Goal: Check status: Check status

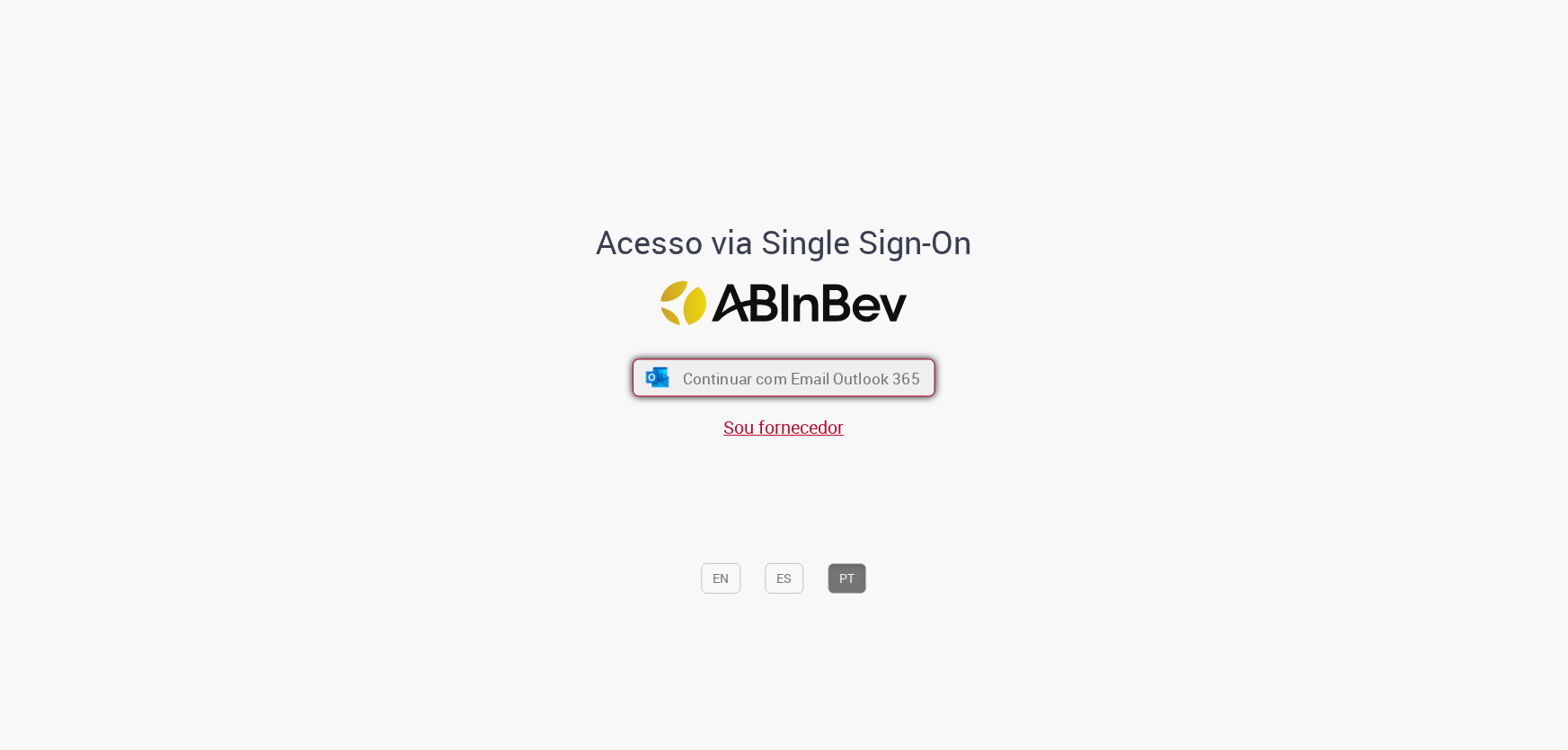
click at [875, 364] on button "Continuar com Email Outlook 365" at bounding box center [784, 379] width 303 height 38
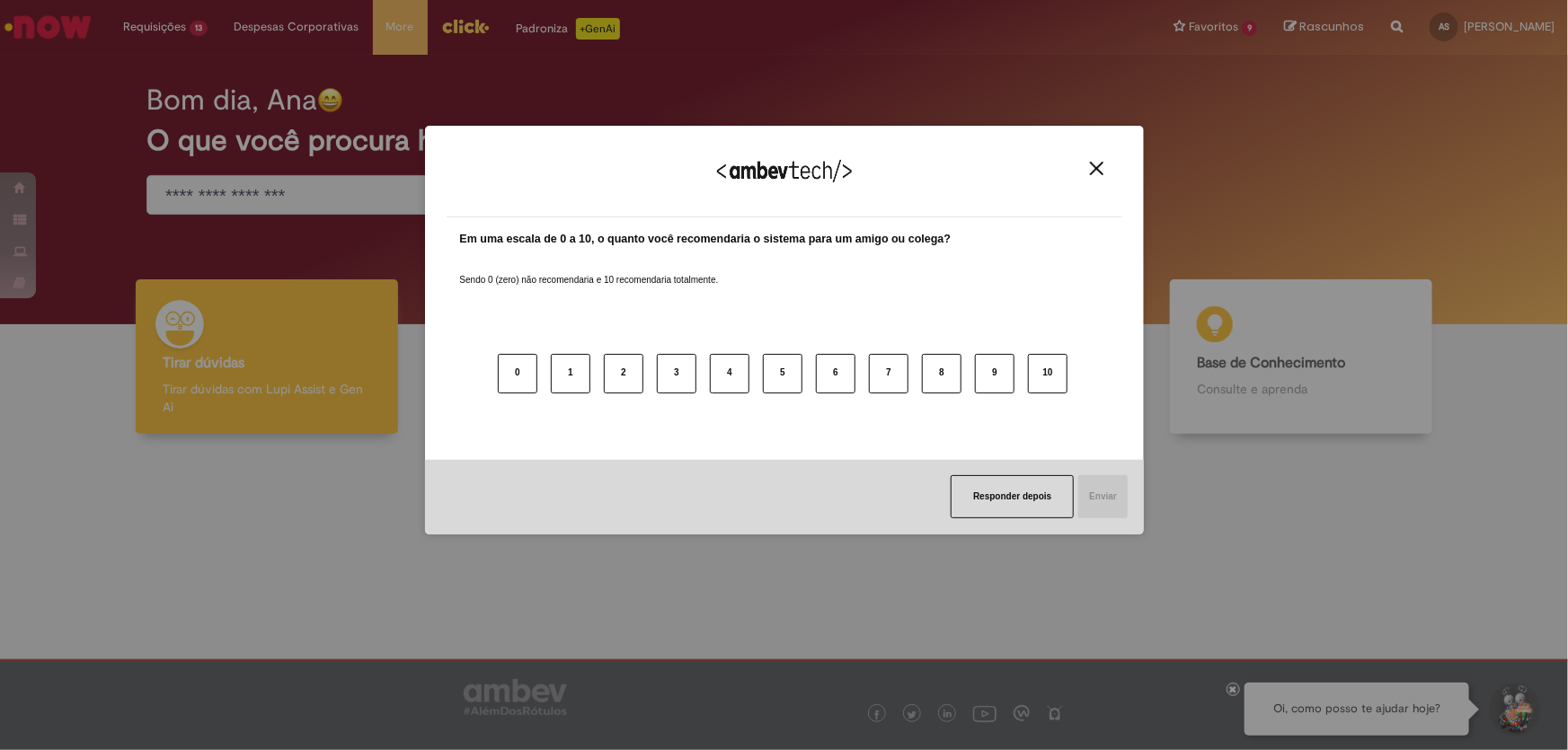
click at [1097, 168] on img "Close" at bounding box center [1097, 168] width 13 height 13
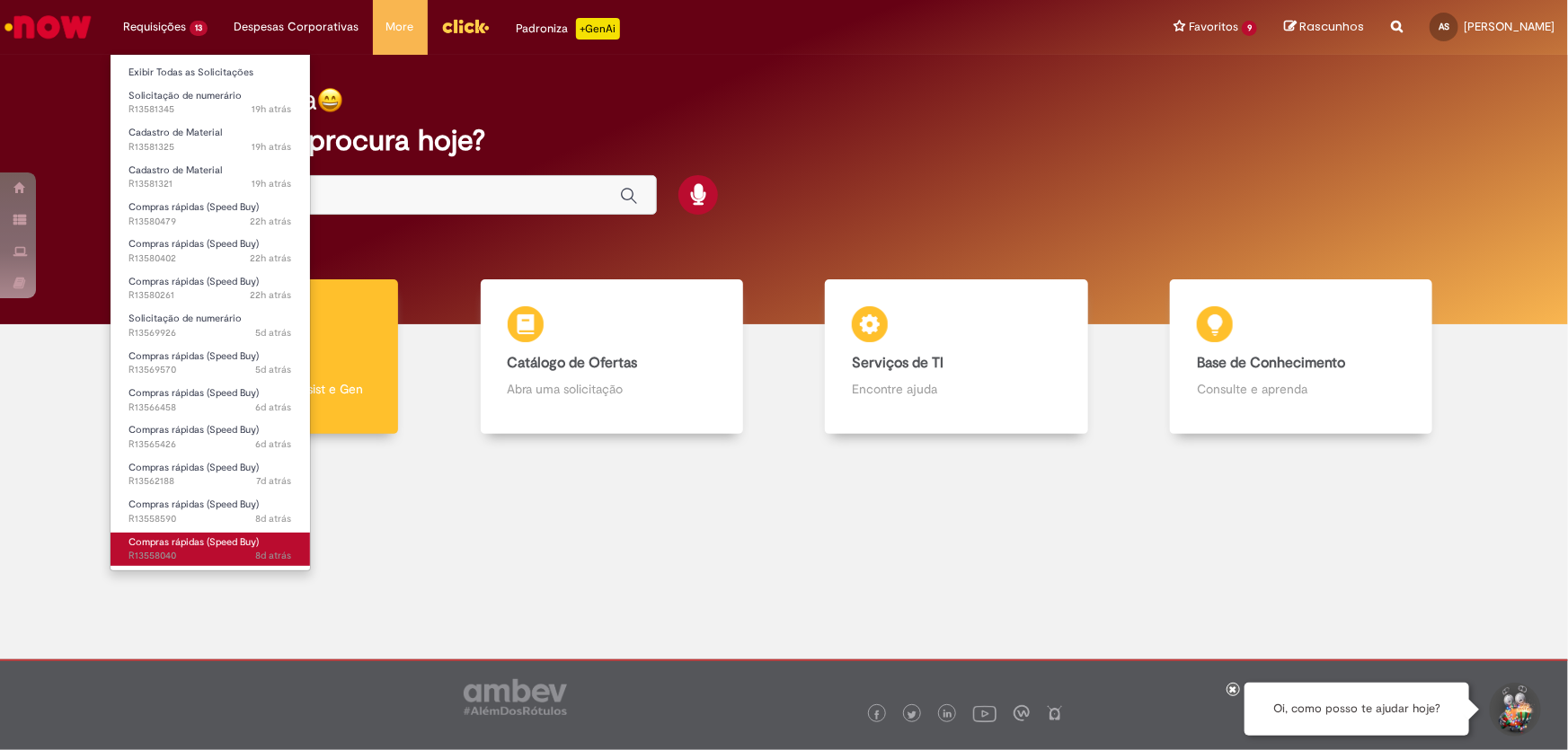
click at [138, 539] on span "Compras rápidas (Speed Buy)" at bounding box center [193, 543] width 130 height 13
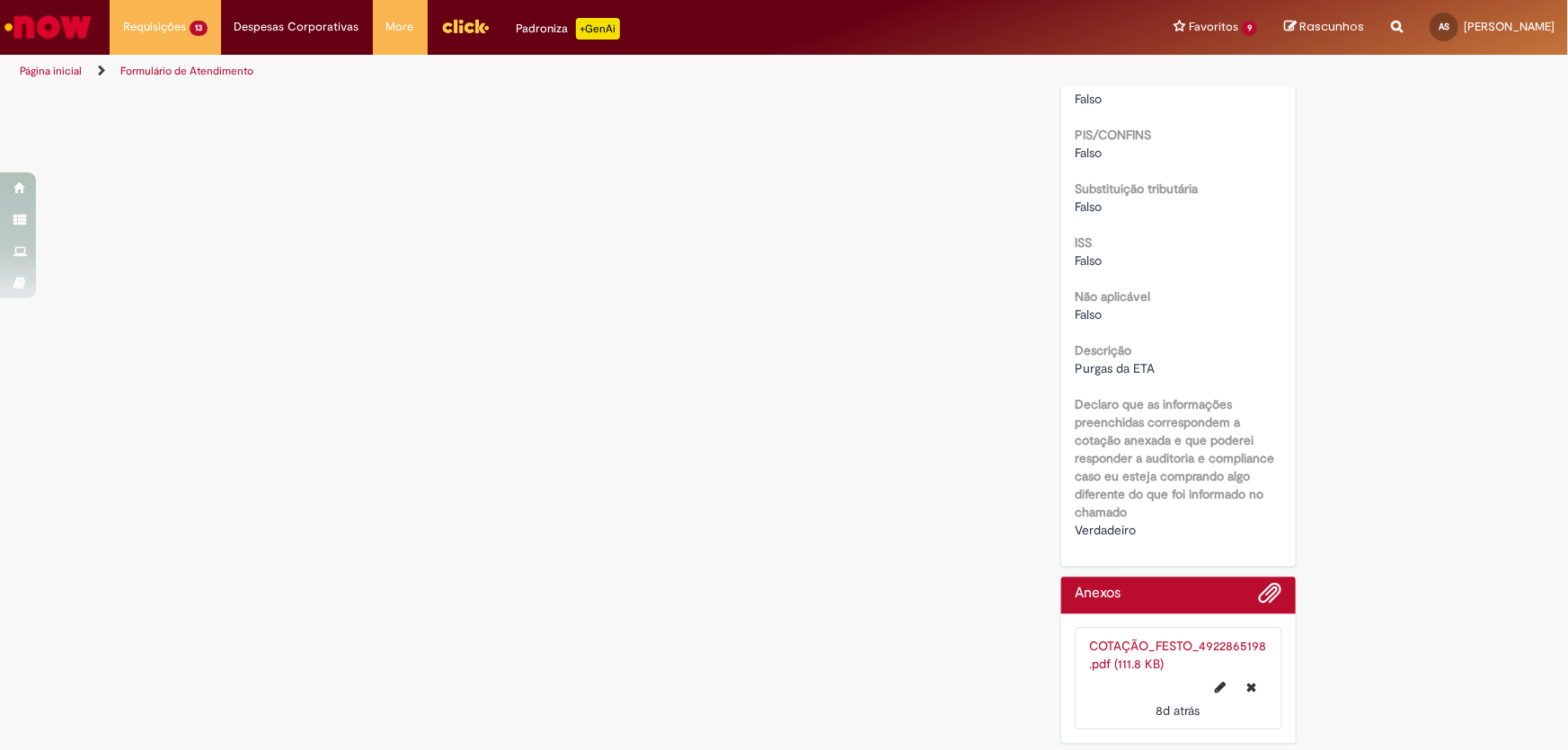
scroll to position [1651, 0]
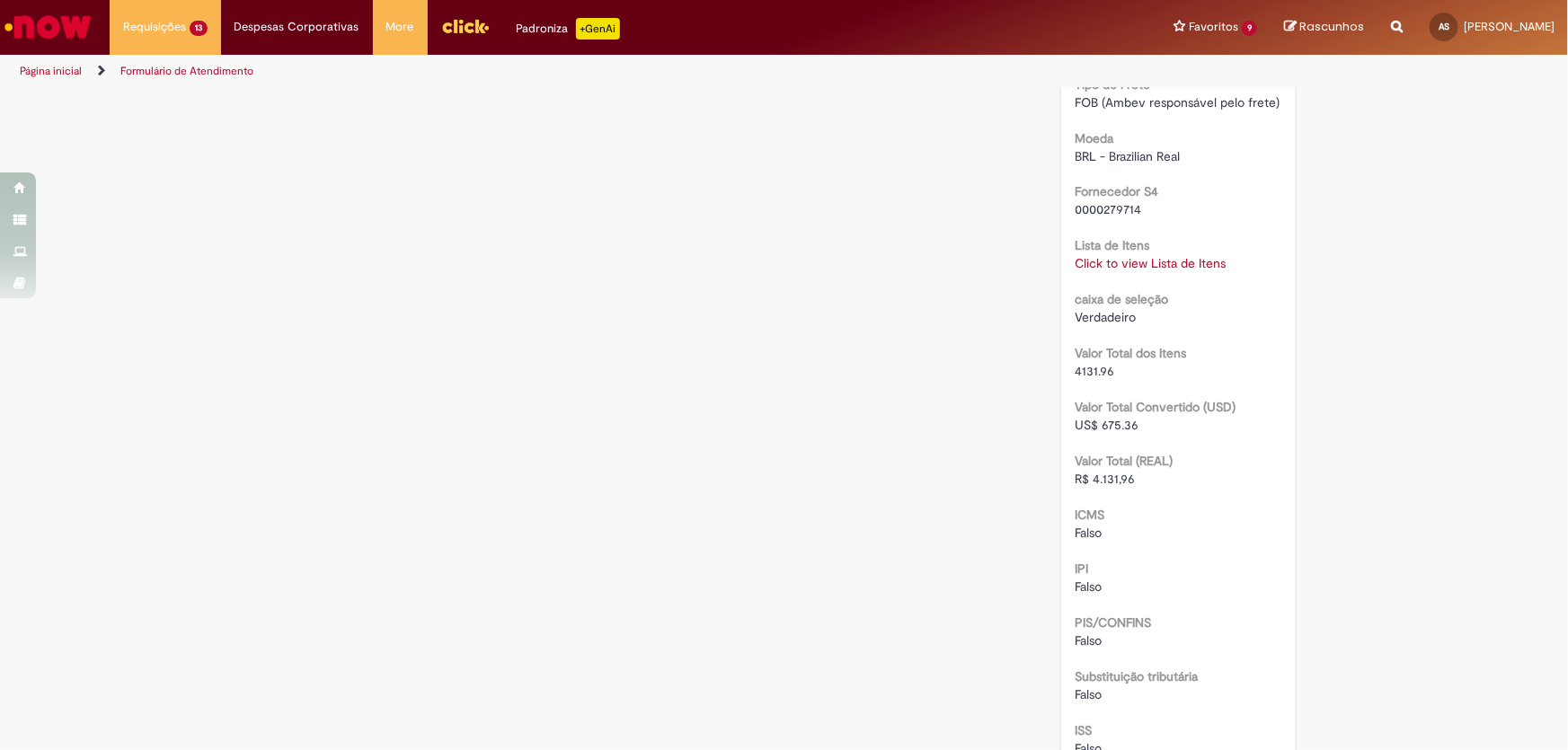
click at [1119, 256] on link "Click to view Lista de Itens" at bounding box center [1150, 264] width 151 height 16
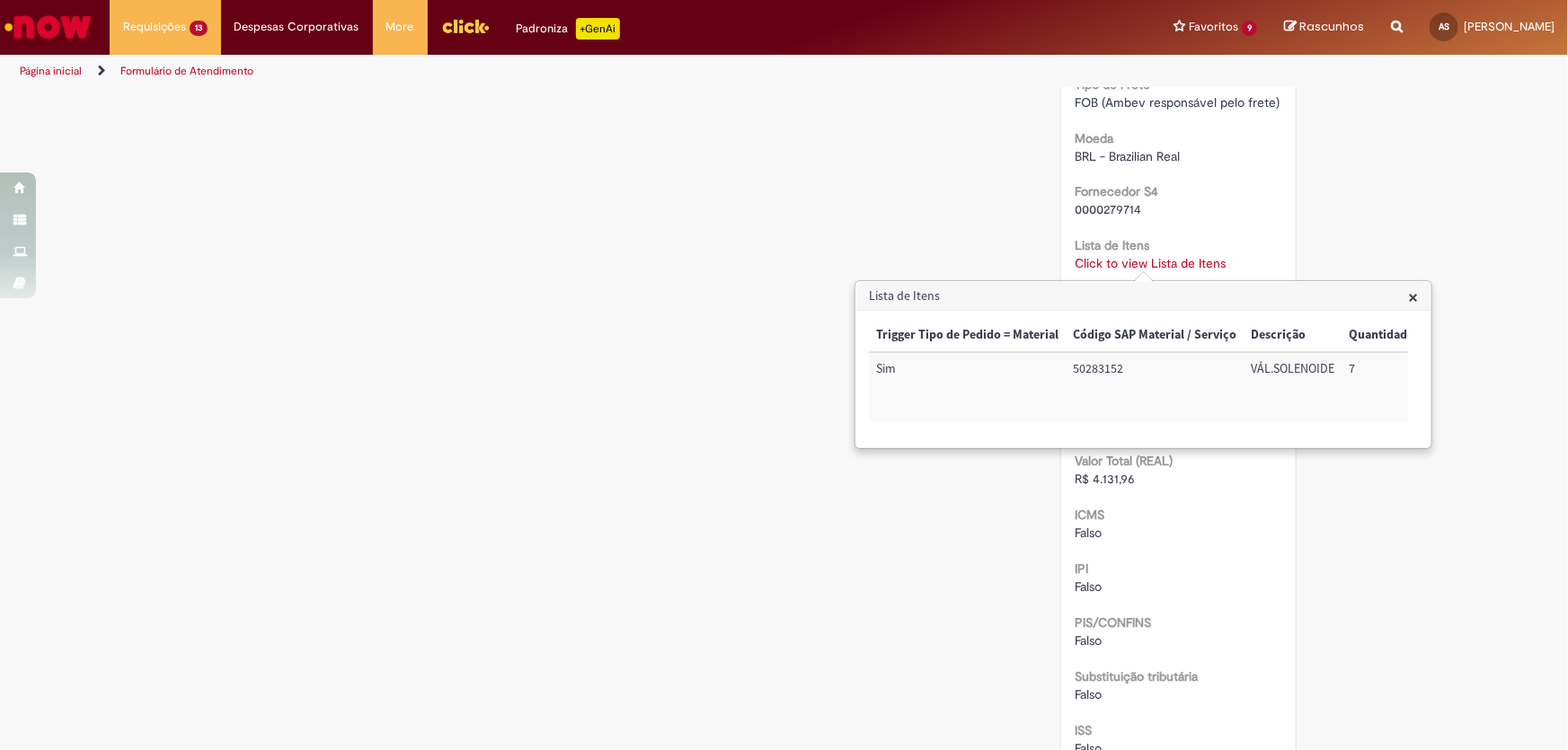
click at [1415, 303] on span "×" at bounding box center [1413, 296] width 10 height 24
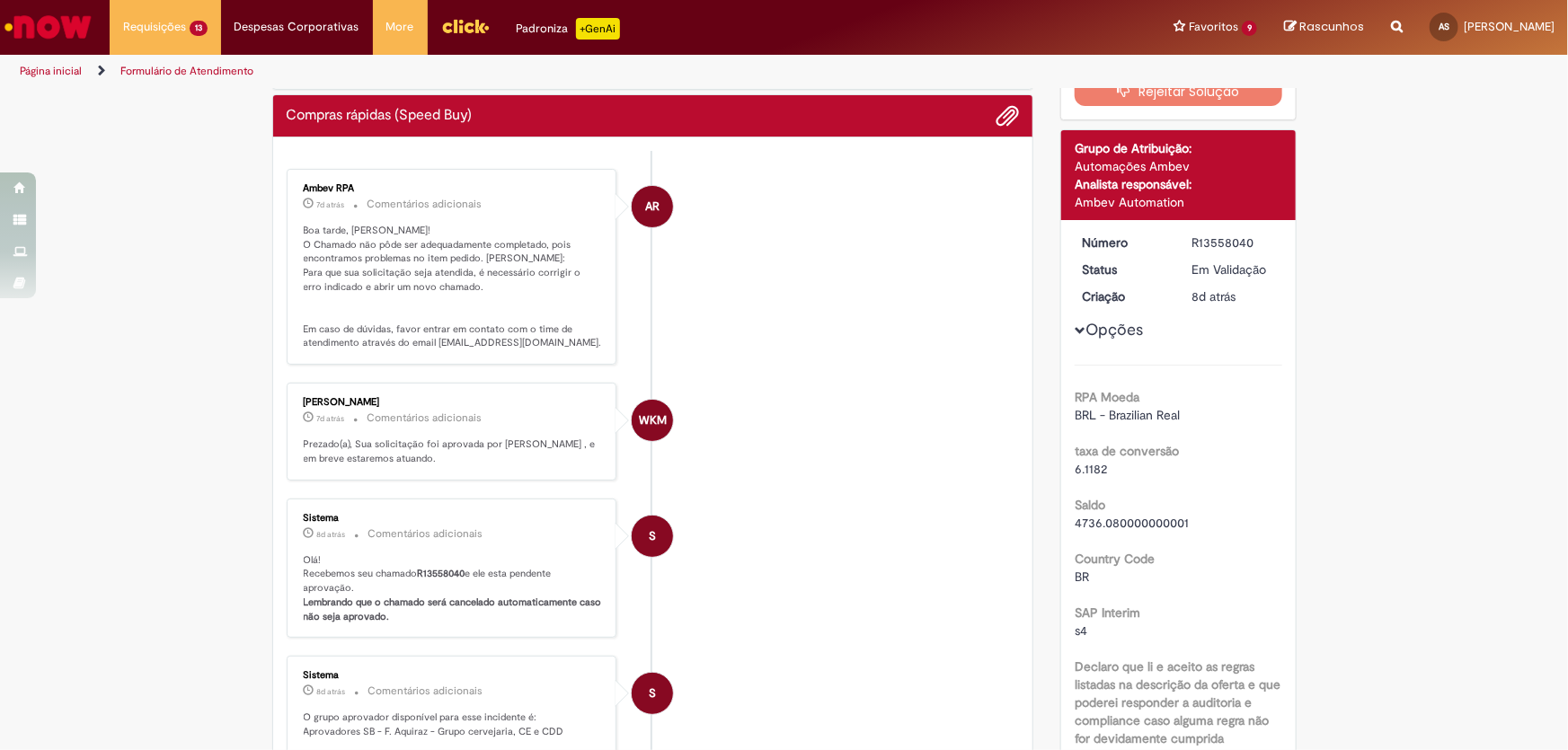
scroll to position [0, 0]
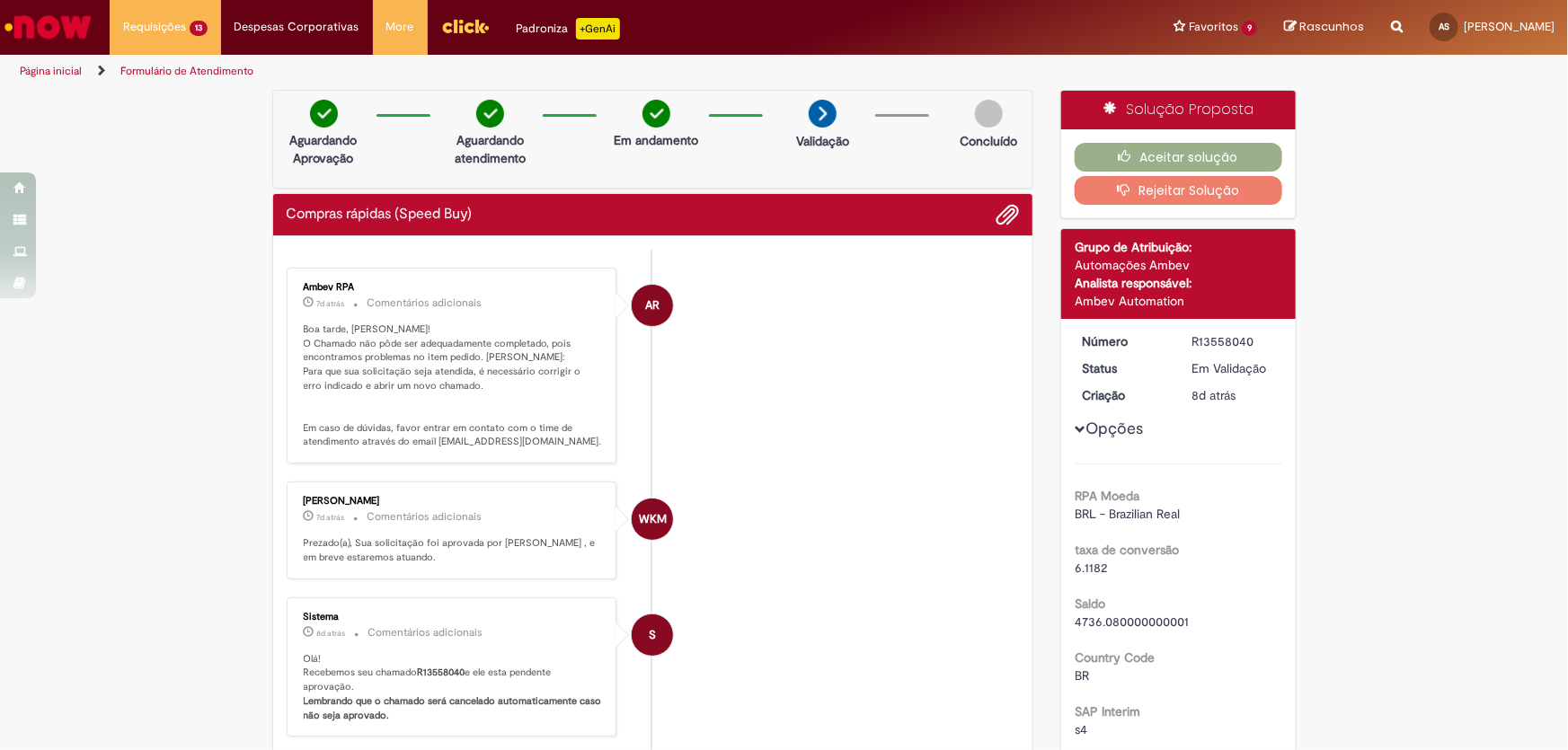
click at [1191, 136] on div "Aceitar solução Rejeitar Solução" at bounding box center [1179, 173] width 234 height 89
drag, startPoint x: 457, startPoint y: 346, endPoint x: 638, endPoint y: 349, distance: 181.0
click at [638, 349] on li "AR Ambev RPA 7d atrás 7 dias atrás Comentários adicionais Boa tarde, [PERSON_NA…" at bounding box center [653, 365] width 733 height 196
click at [1183, 188] on button "Rejeitar Solução" at bounding box center [1179, 190] width 208 height 29
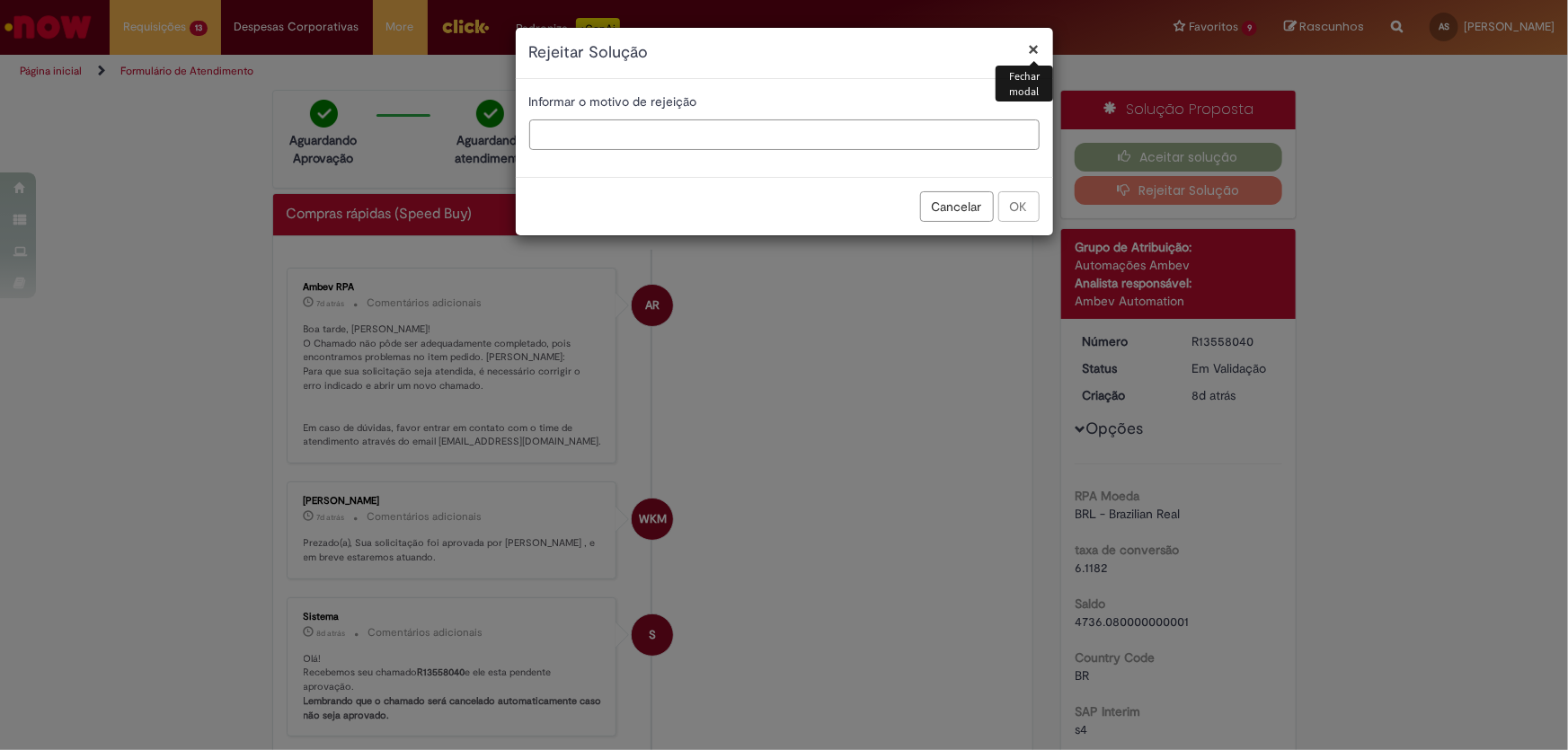
drag, startPoint x: 617, startPoint y: 146, endPoint x: 629, endPoint y: 148, distance: 12.2
click at [616, 146] on input "text" at bounding box center [784, 135] width 510 height 30
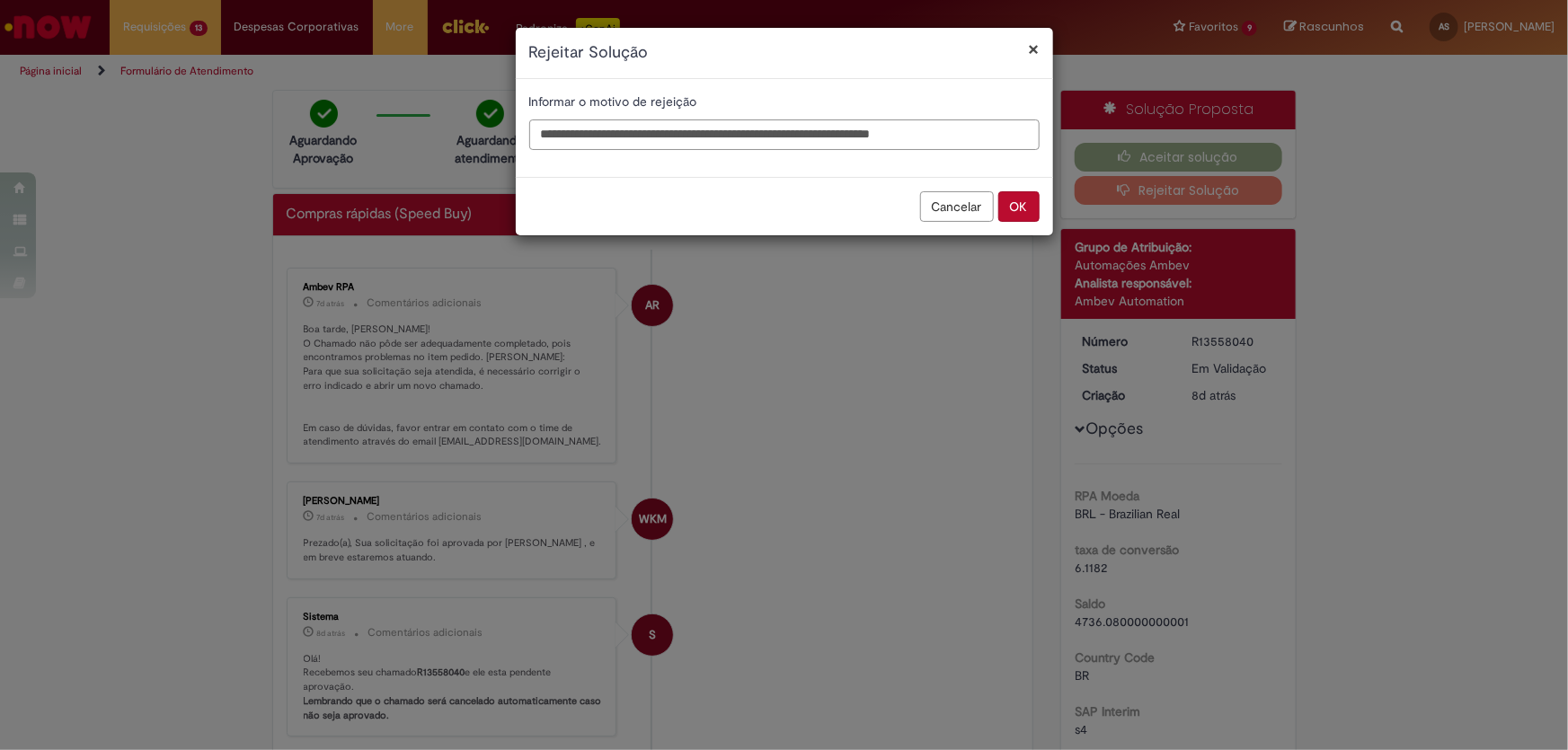
type input "**********"
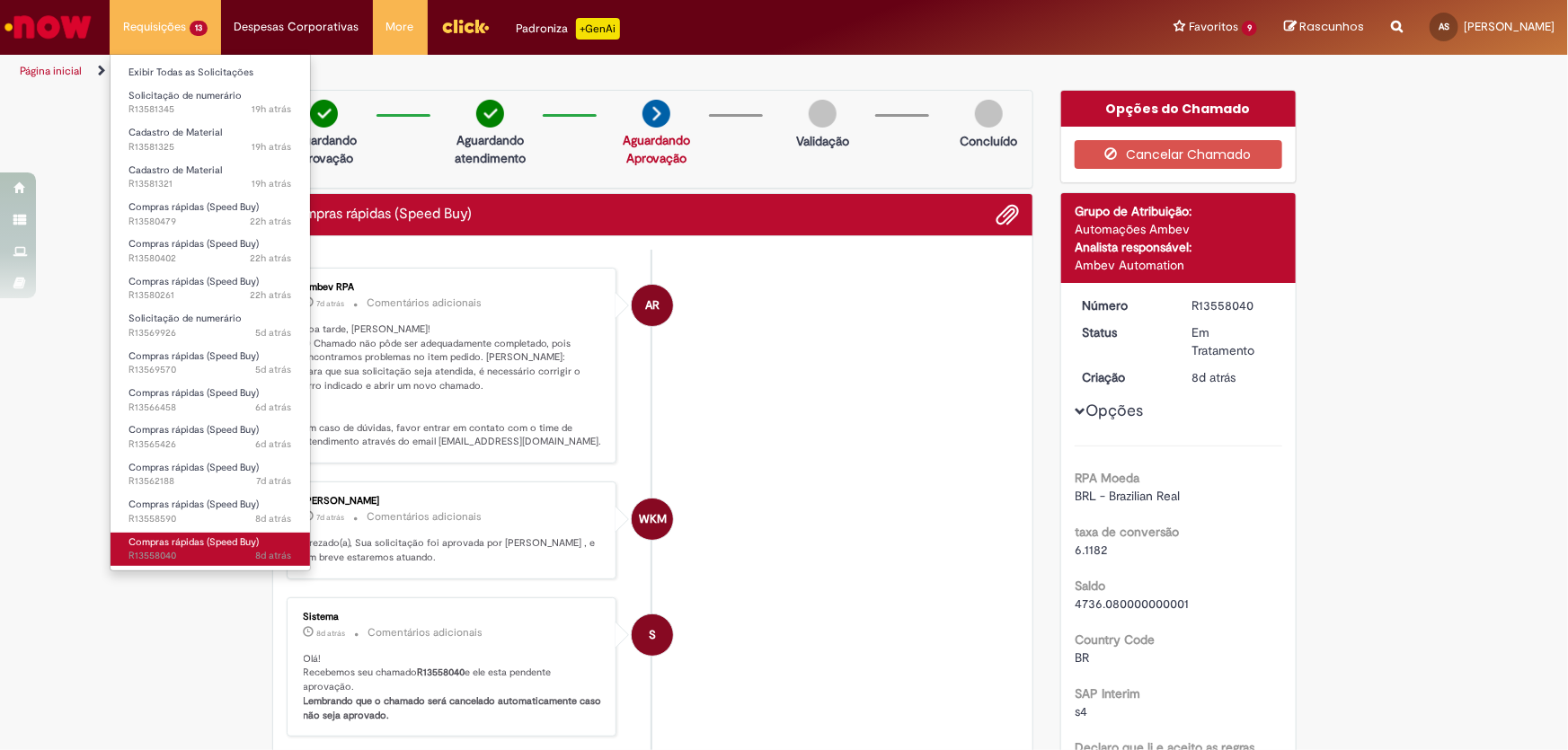
click at [161, 549] on span "8d atrás 8 dias atrás R13558040" at bounding box center [210, 556] width 164 height 14
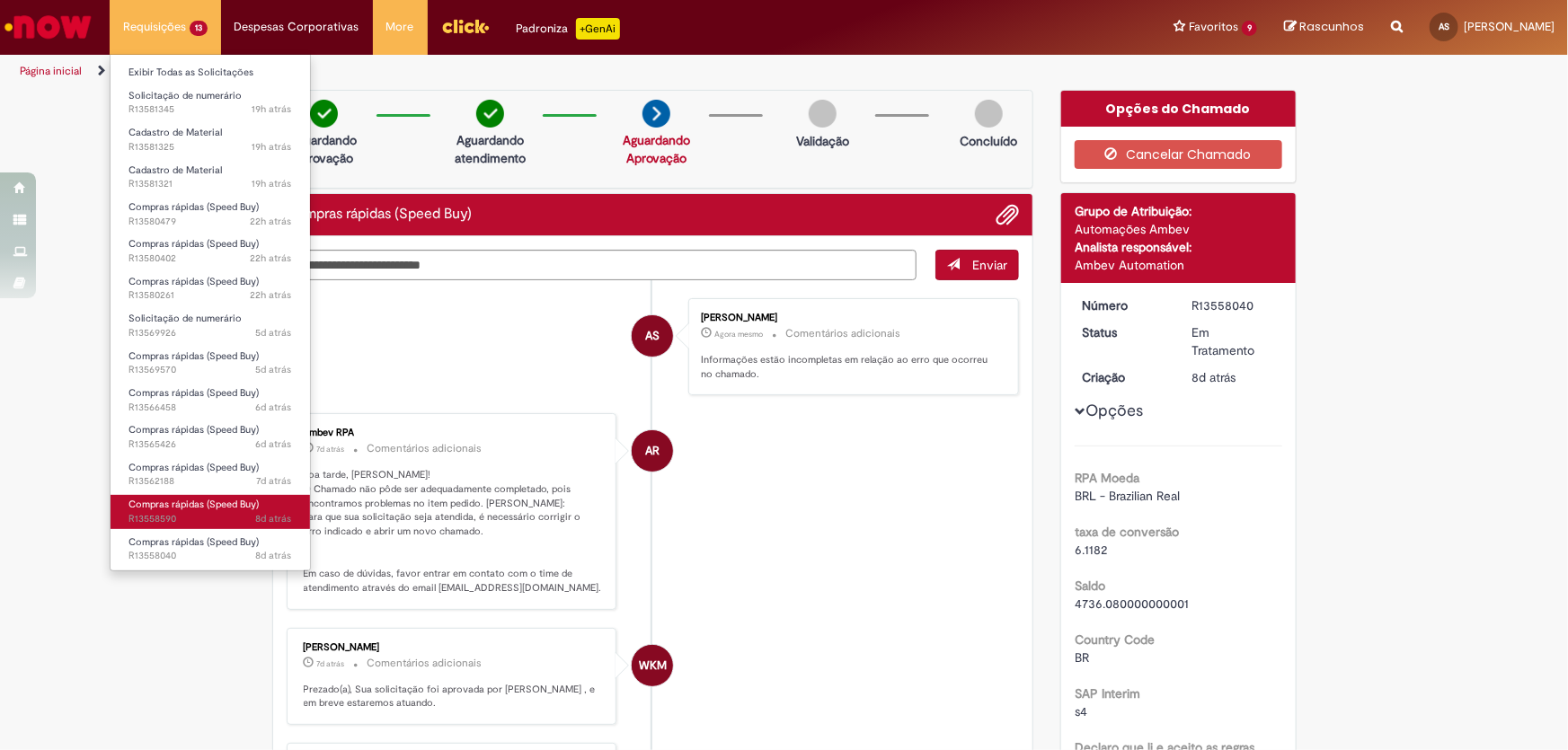
click at [178, 510] on span "Compras rápidas (Speed Buy)" at bounding box center [193, 504] width 130 height 13
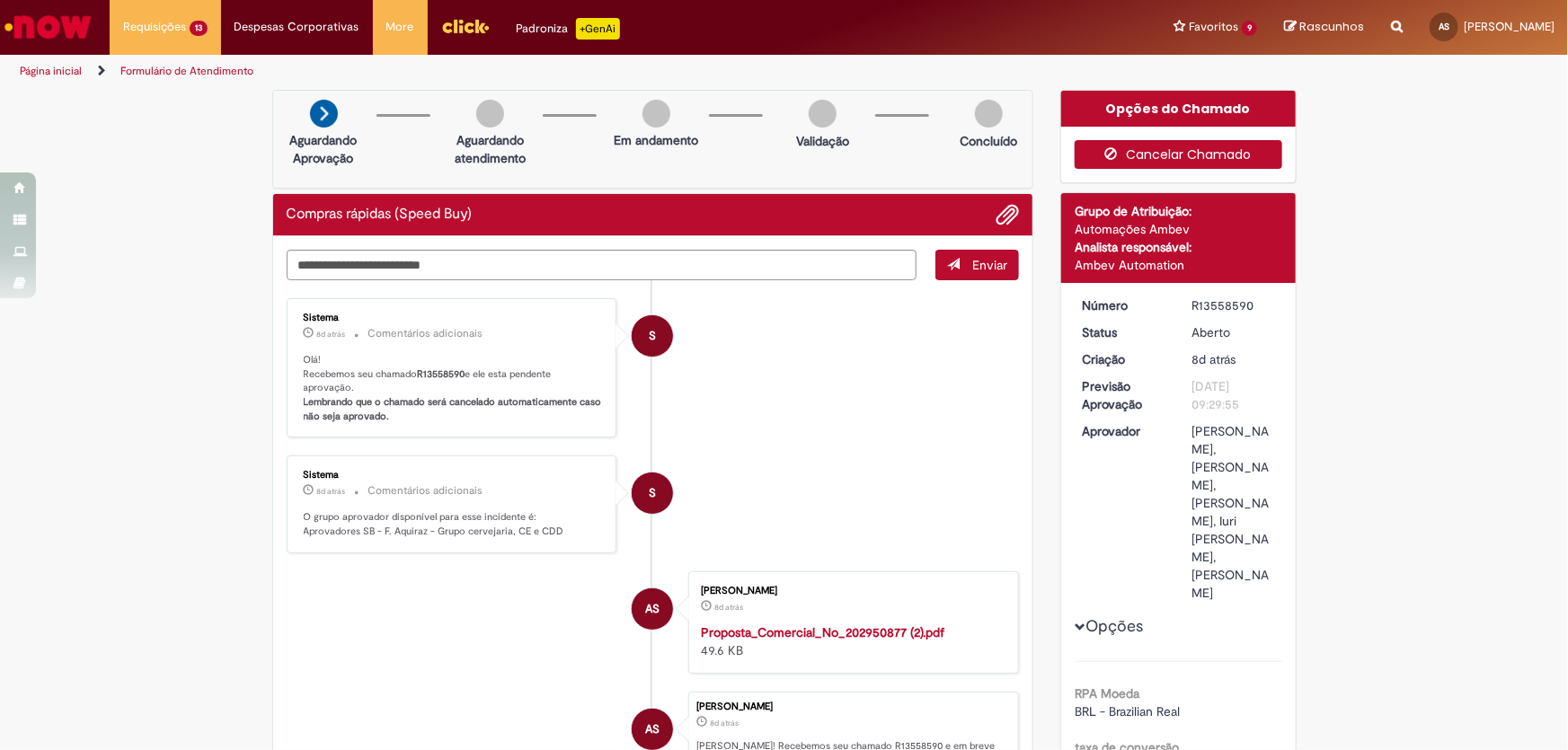
click at [1245, 157] on button "Cancelar Chamado" at bounding box center [1179, 154] width 208 height 29
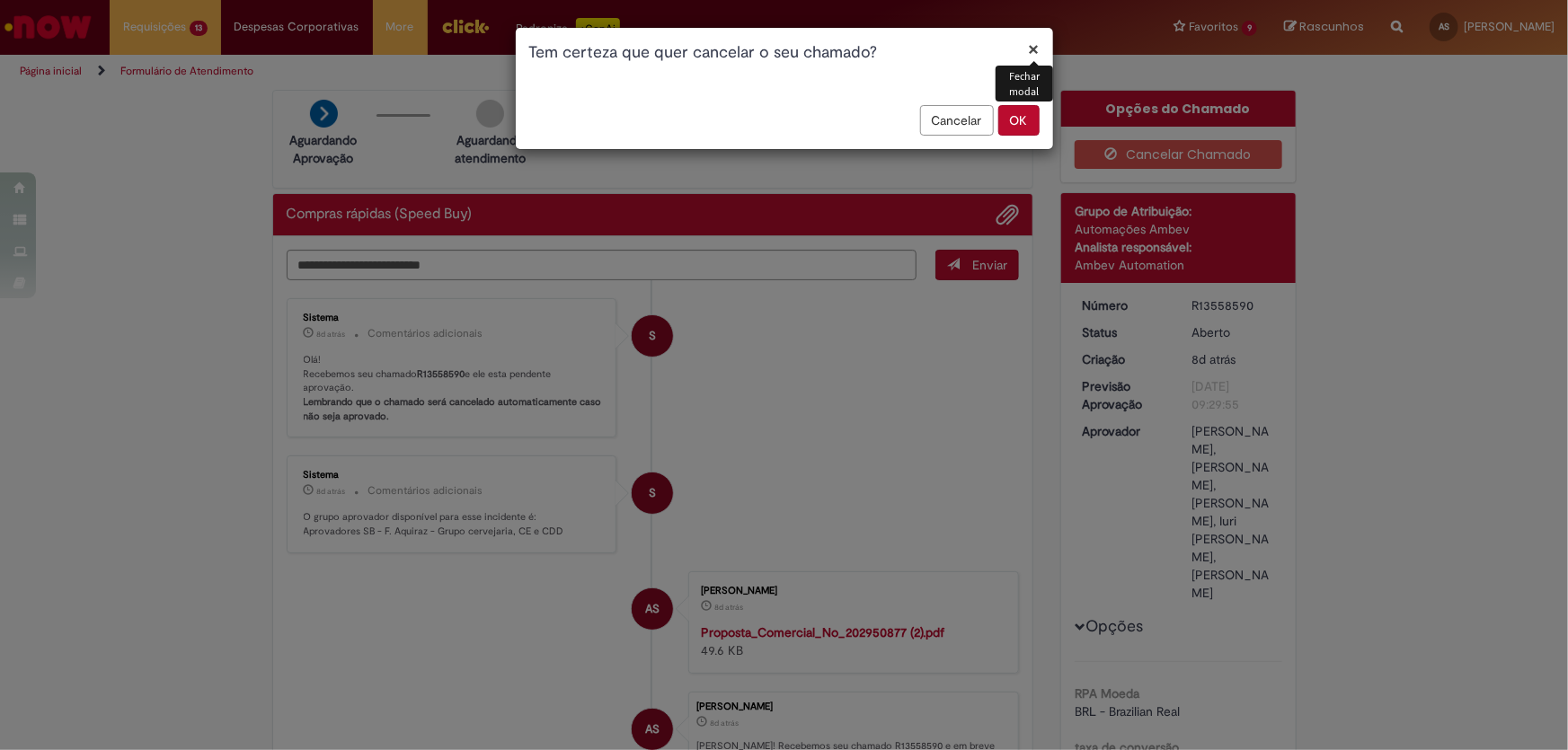
click at [1025, 115] on button "OK" at bounding box center [1019, 120] width 41 height 30
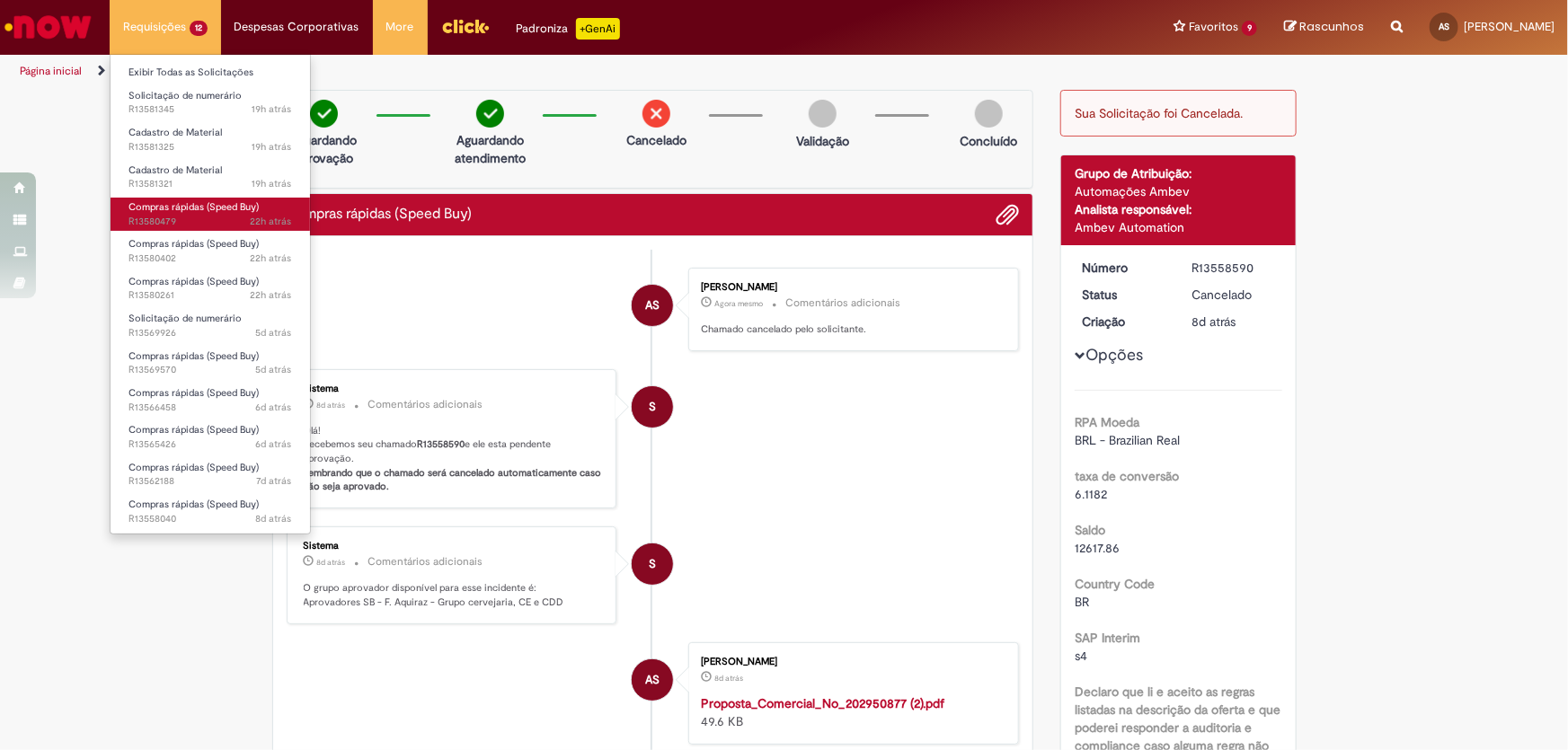
click at [176, 213] on link "Compras rápidas (Speed Buy) 22h atrás 22 horas atrás R13580479" at bounding box center [210, 214] width 200 height 33
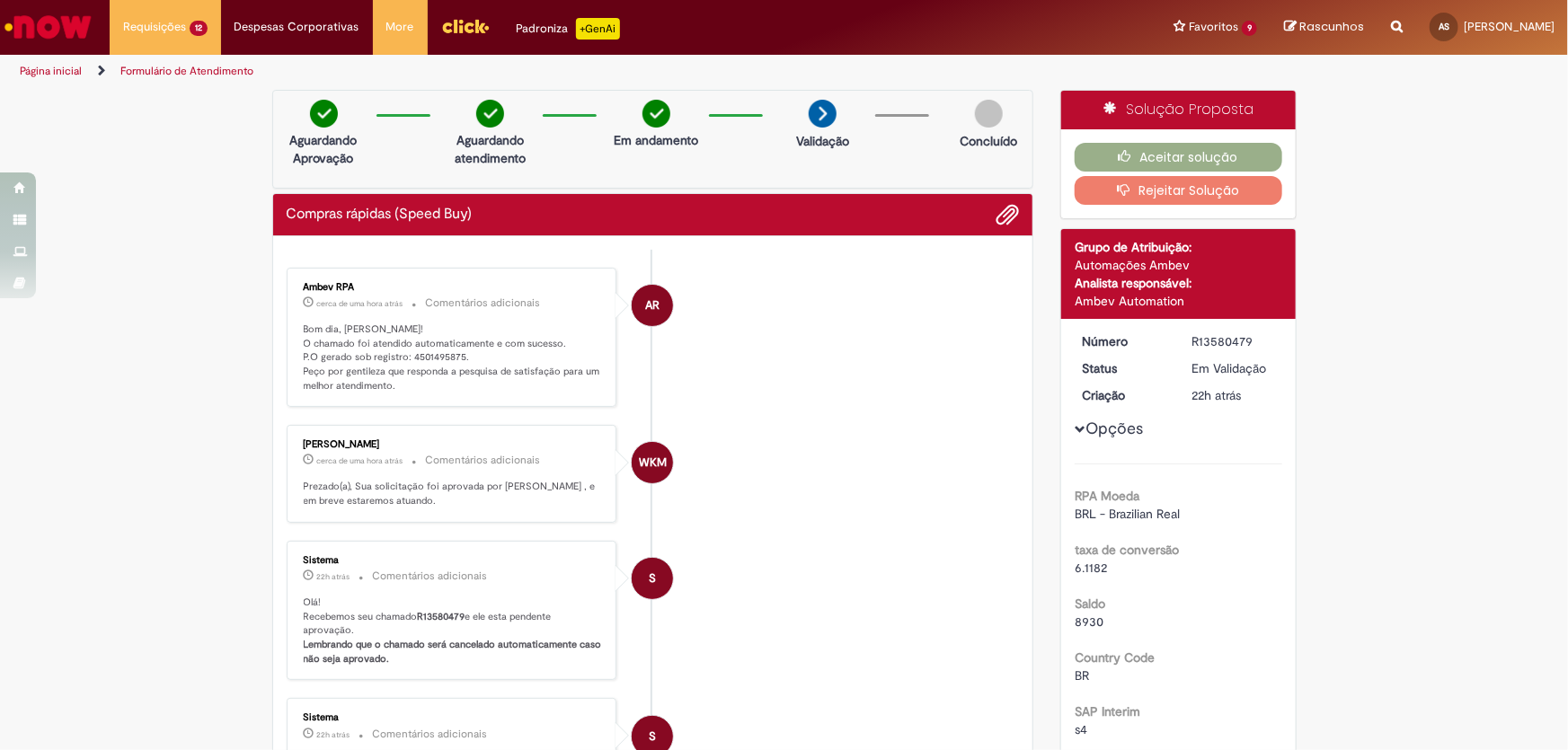
scroll to position [245, 0]
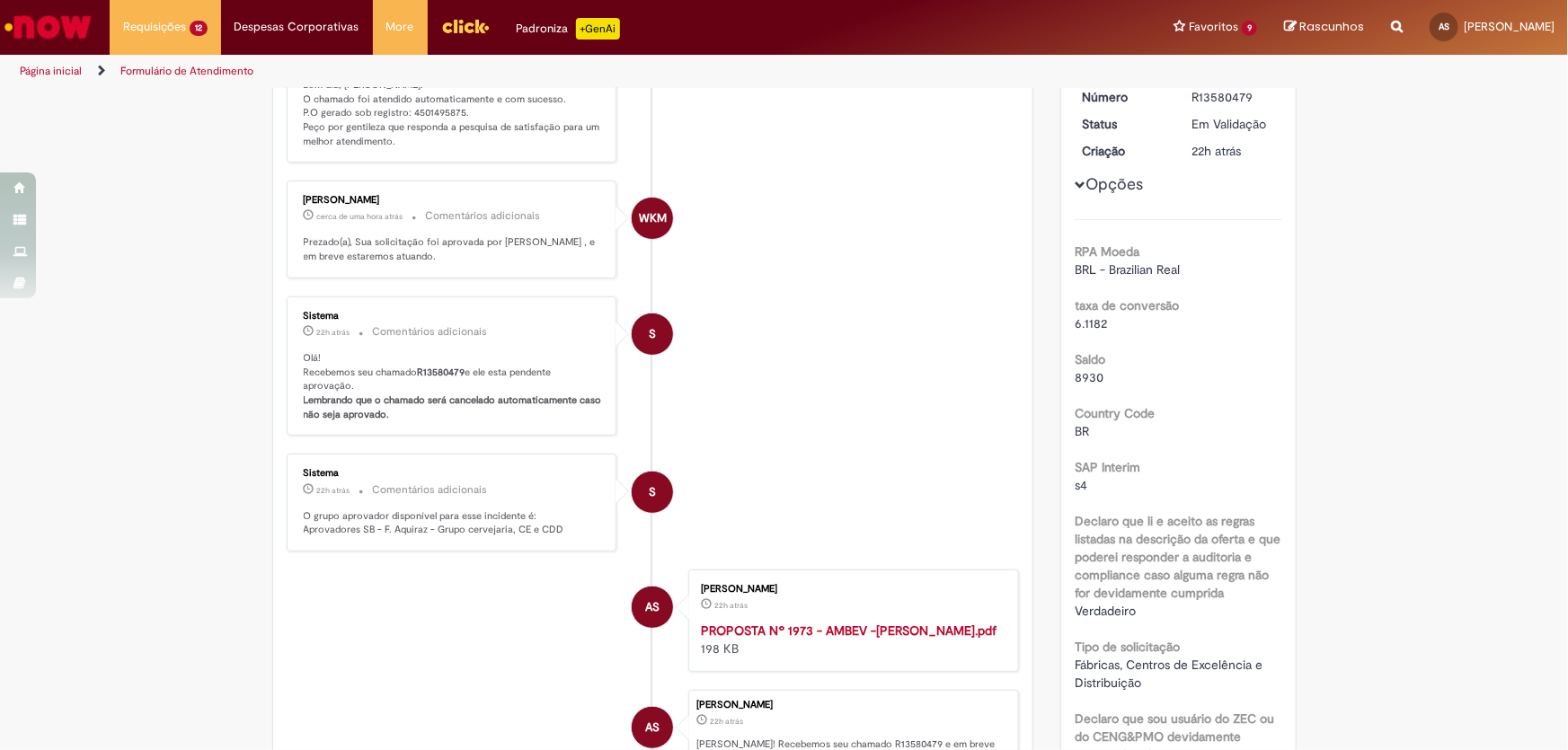
click at [437, 391] on p "Olá! Recebemos seu chamado R13580479 e ele esta pendente aprovação. Lembrando q…" at bounding box center [453, 386] width 299 height 71
click at [439, 379] on b "R13580479" at bounding box center [442, 372] width 48 height 13
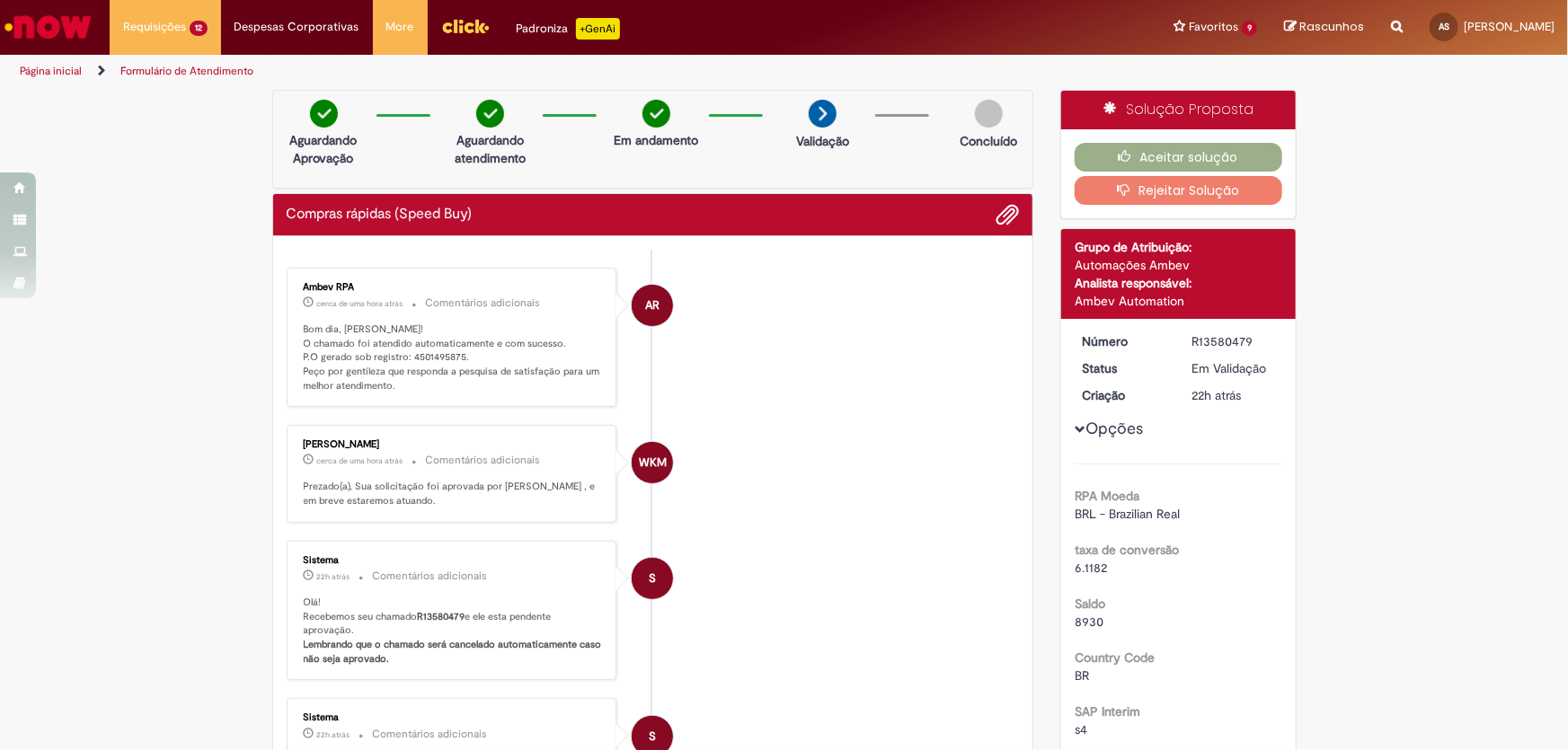
click at [430, 349] on p "Bom dia, [PERSON_NAME]! O chamado foi atendido automaticamente e com sucesso. P…" at bounding box center [453, 358] width 299 height 71
copy p "4501495875"
click at [1166, 148] on button "Aceitar solução" at bounding box center [1179, 157] width 208 height 29
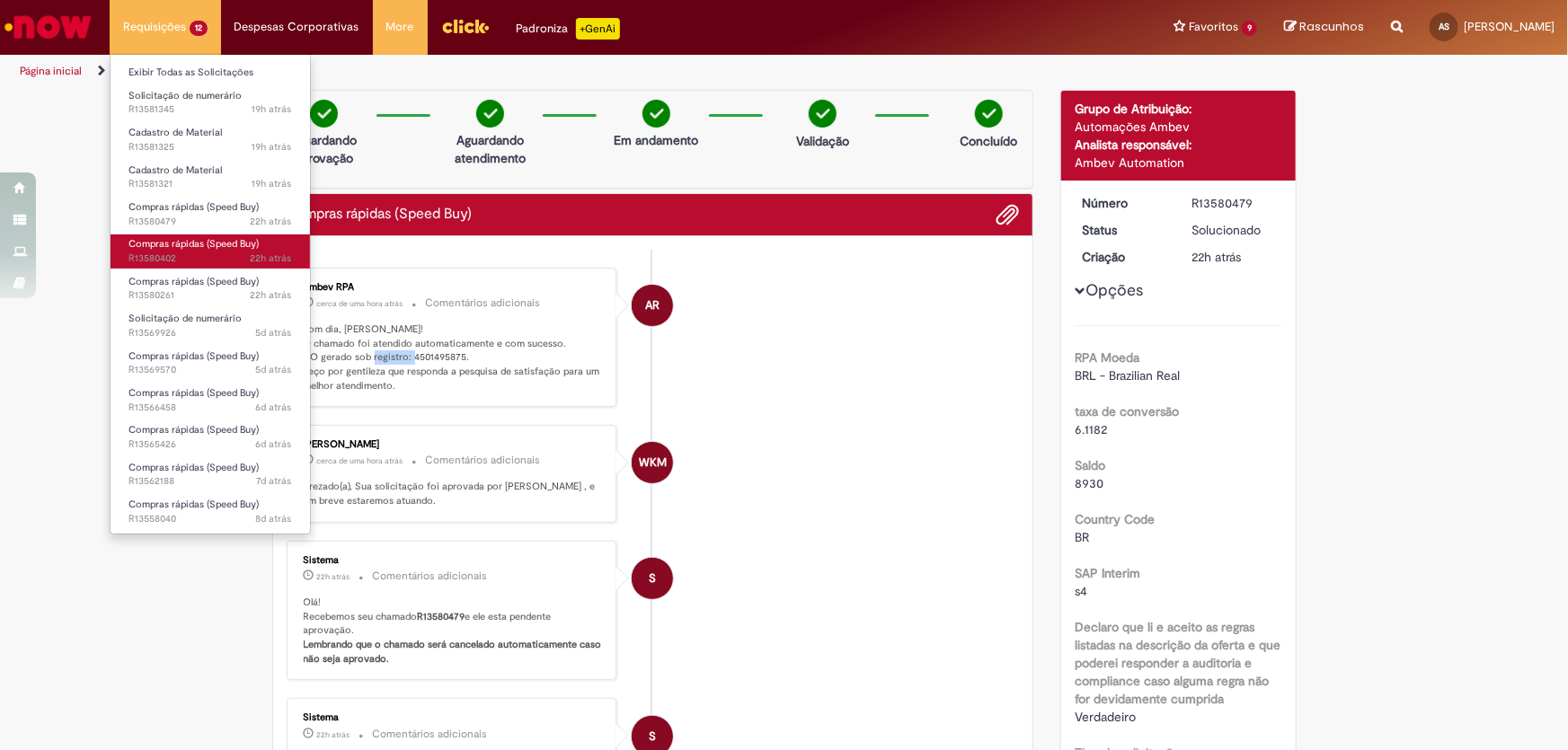
click at [198, 251] on span "22h atrás 22 horas atrás R13580402" at bounding box center [210, 258] width 164 height 14
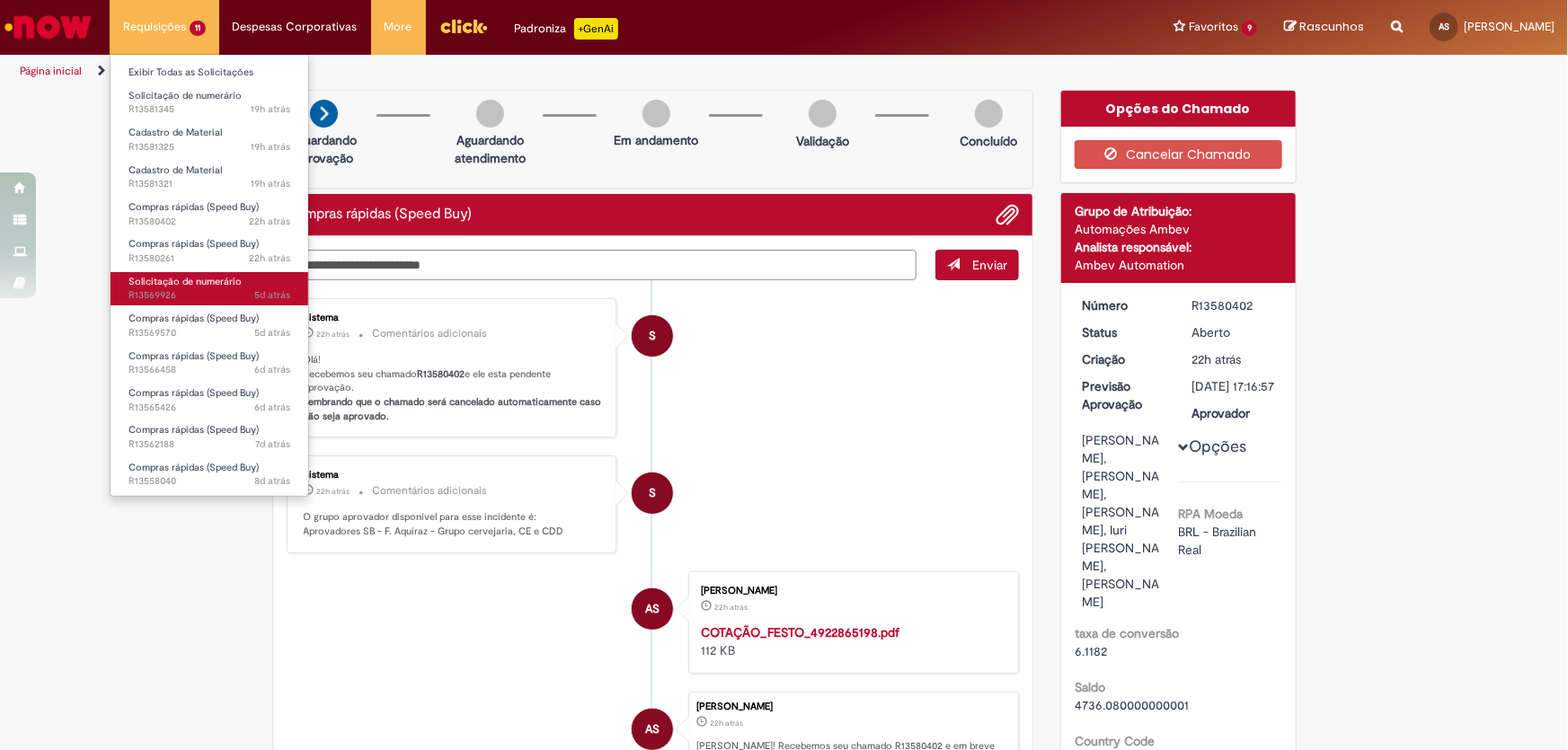
click at [202, 287] on span "Solicitação de numerário" at bounding box center [185, 282] width 113 height 13
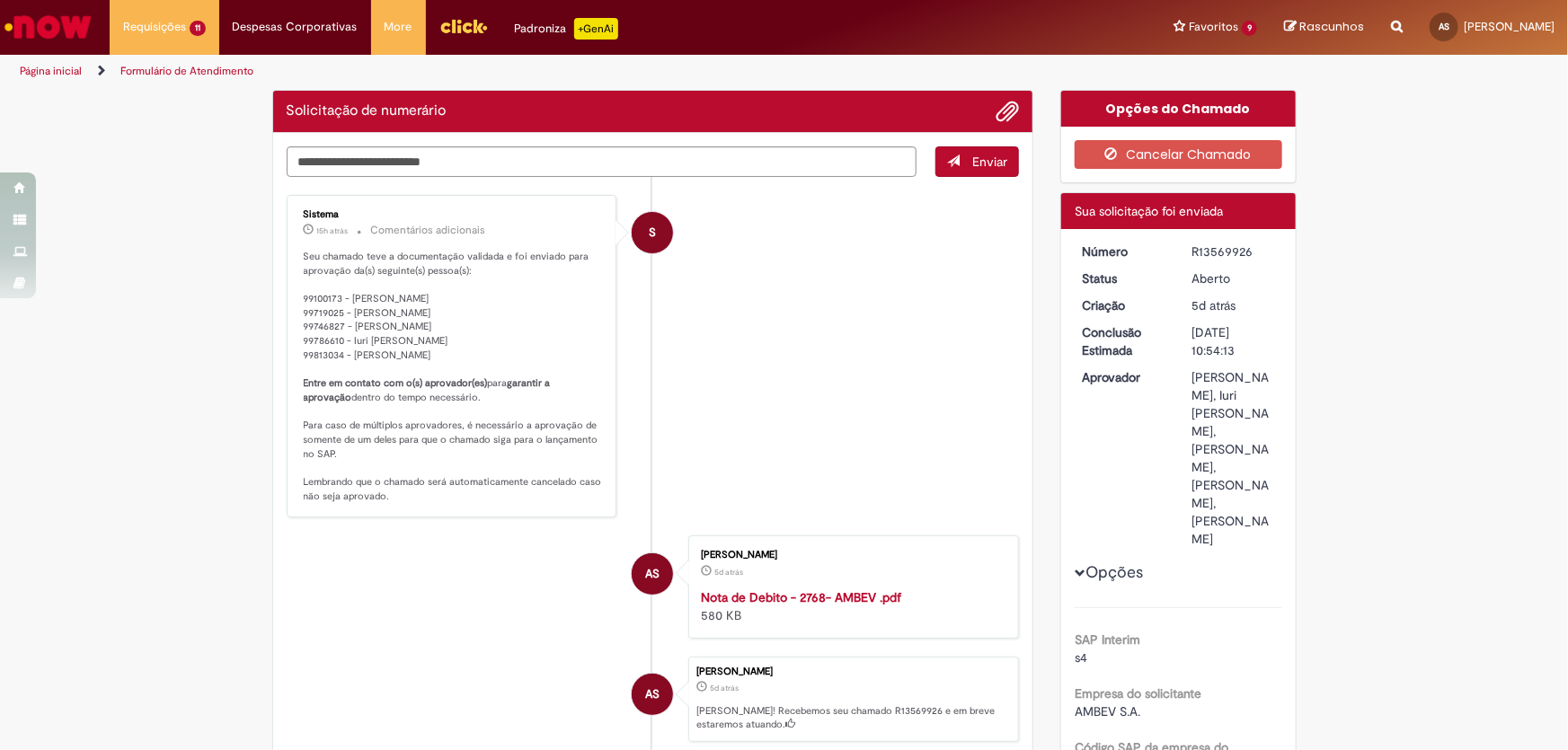
click at [680, 319] on li "S Sistema 15h atrás 15 horas atrás Comentários adicionais Seu chamado teve a do…" at bounding box center [653, 357] width 733 height 324
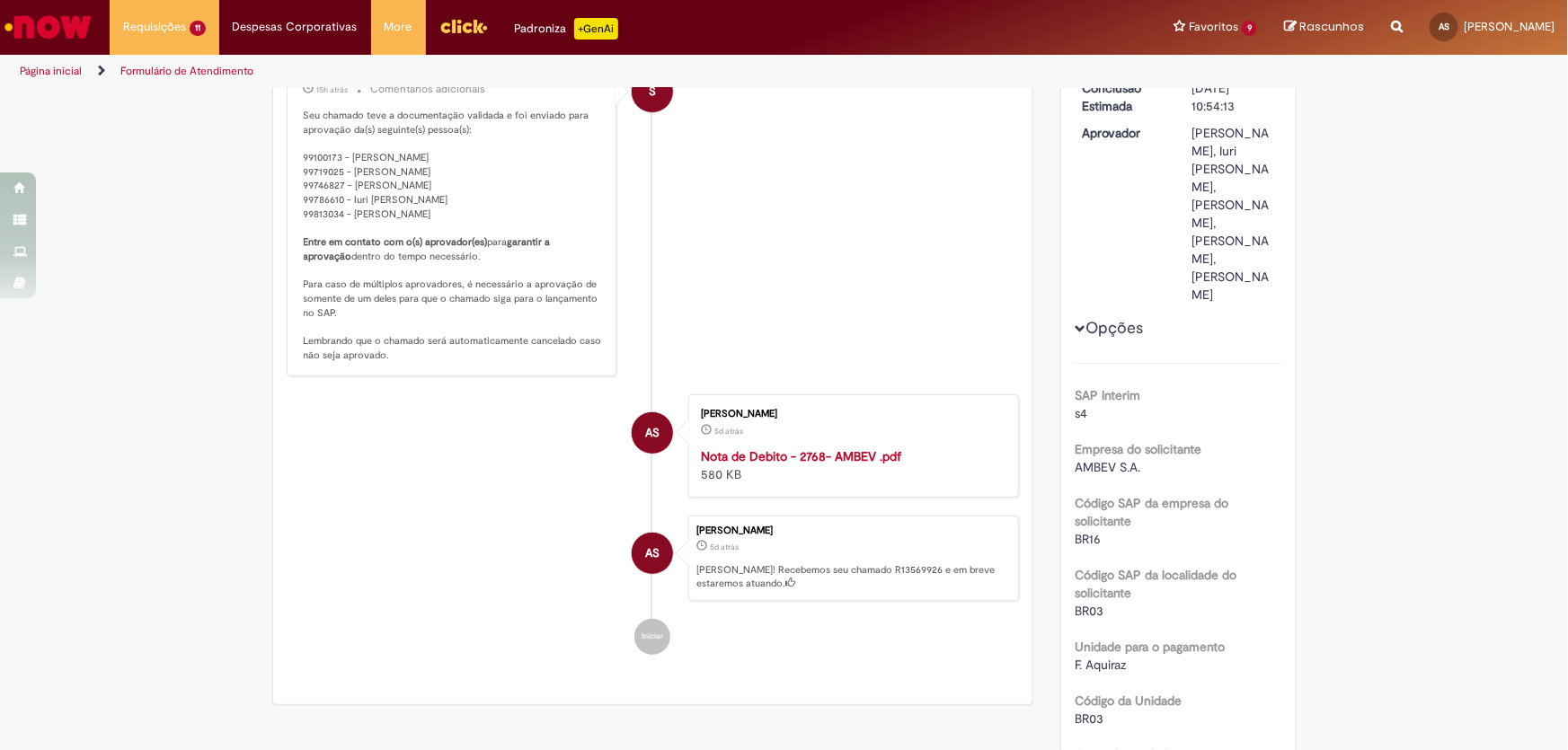
scroll to position [163, 0]
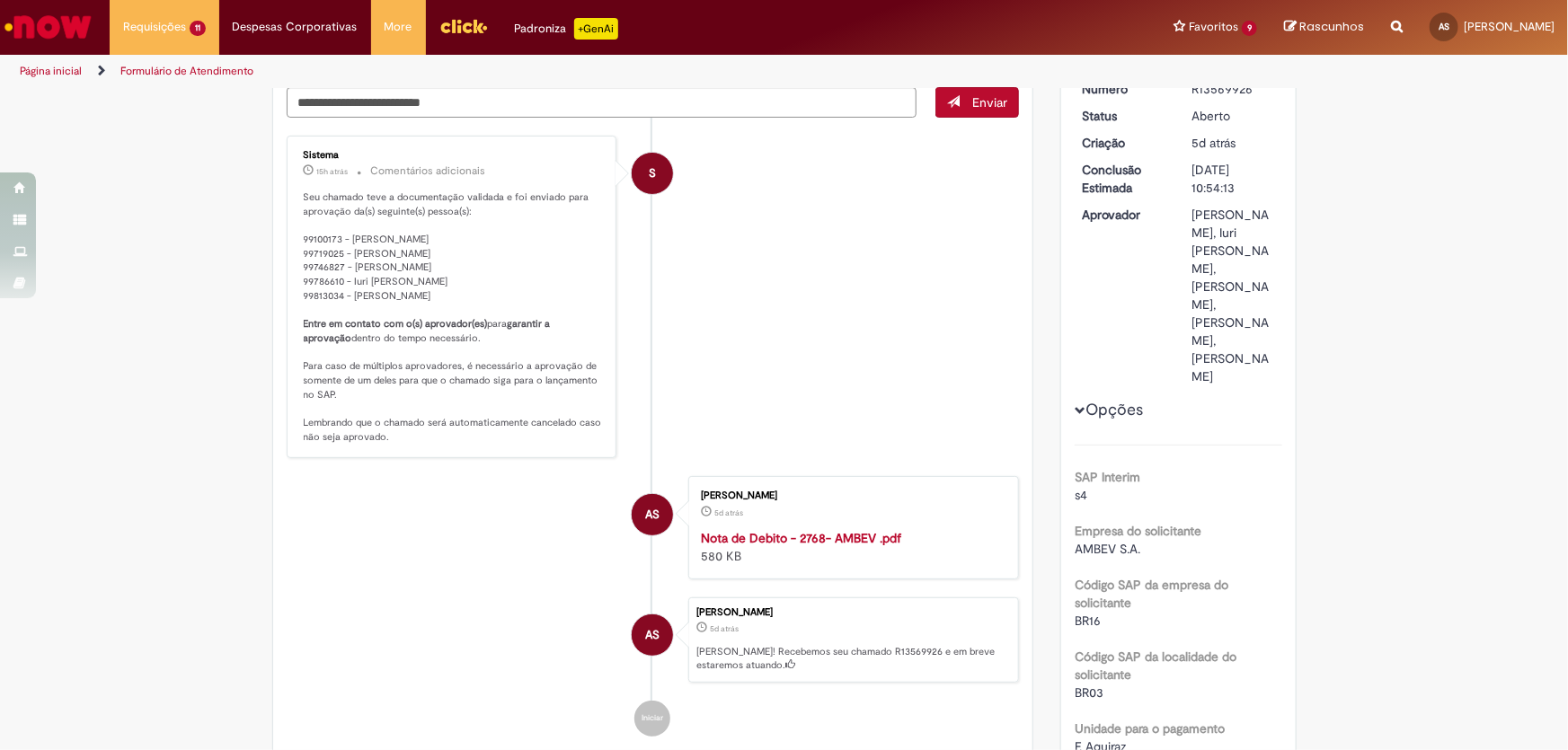
click at [835, 659] on p "[PERSON_NAME]! Recebemos seu chamado R13569926 e em breve estaremos atuando." at bounding box center [852, 659] width 312 height 28
copy p "R13569926"
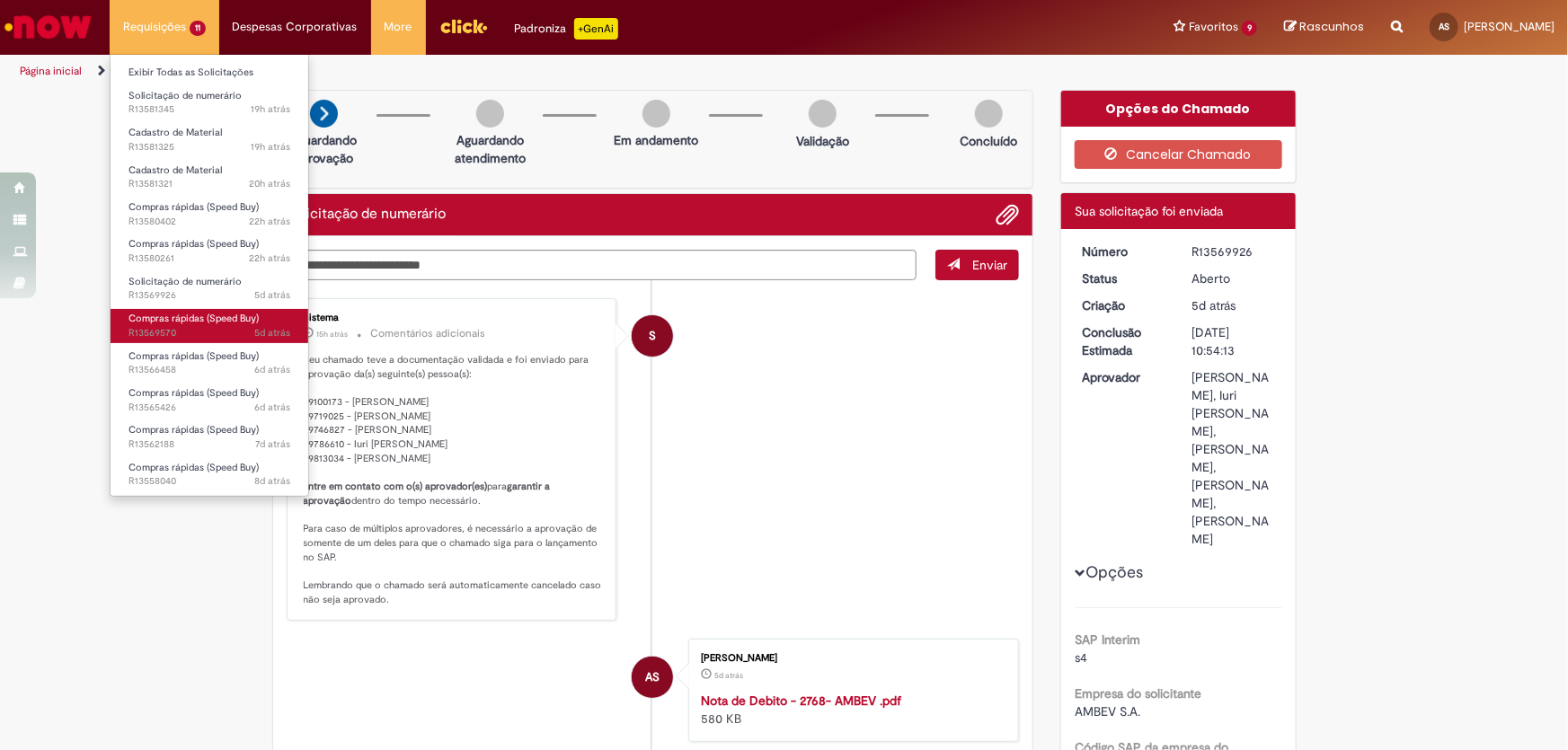
click at [197, 309] on link "Compras rápidas (Speed Buy) 5d atrás 5 dias atrás R13569570" at bounding box center [209, 326] width 198 height 33
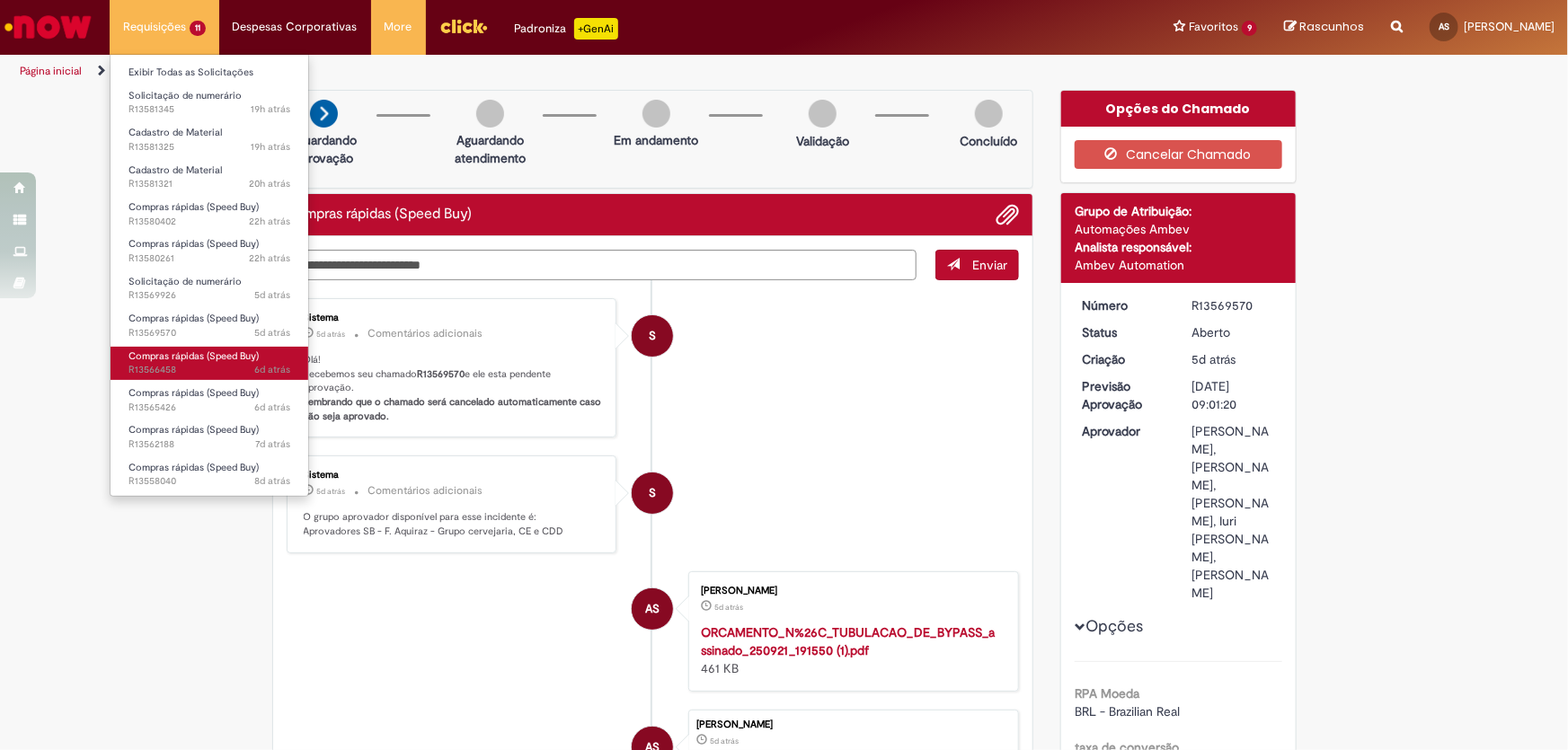
click at [189, 368] on span "6d atrás 6 dias atrás R13566458" at bounding box center [209, 369] width 162 height 14
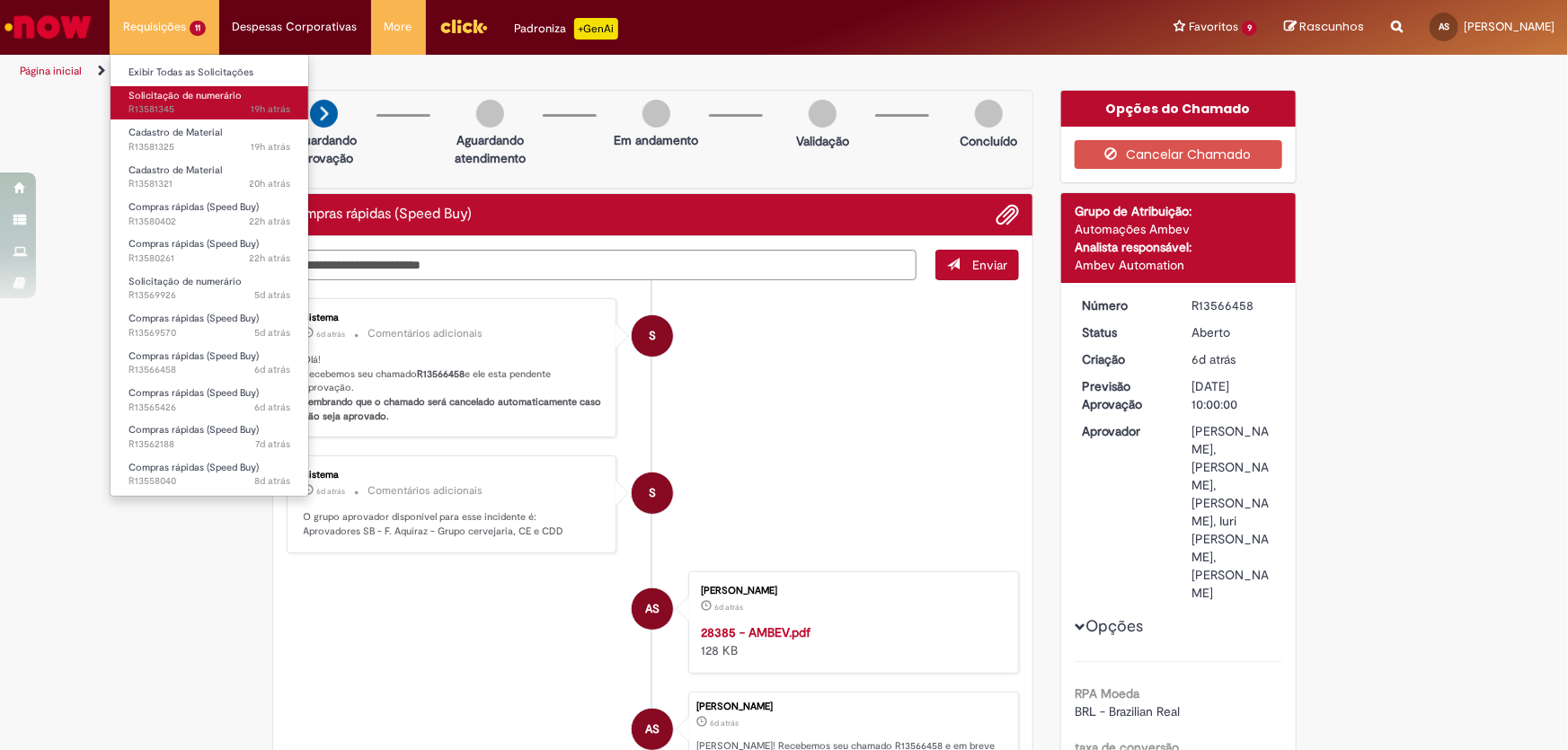
click at [232, 109] on span "19h atrás 19 horas atrás R13581345" at bounding box center [209, 109] width 162 height 14
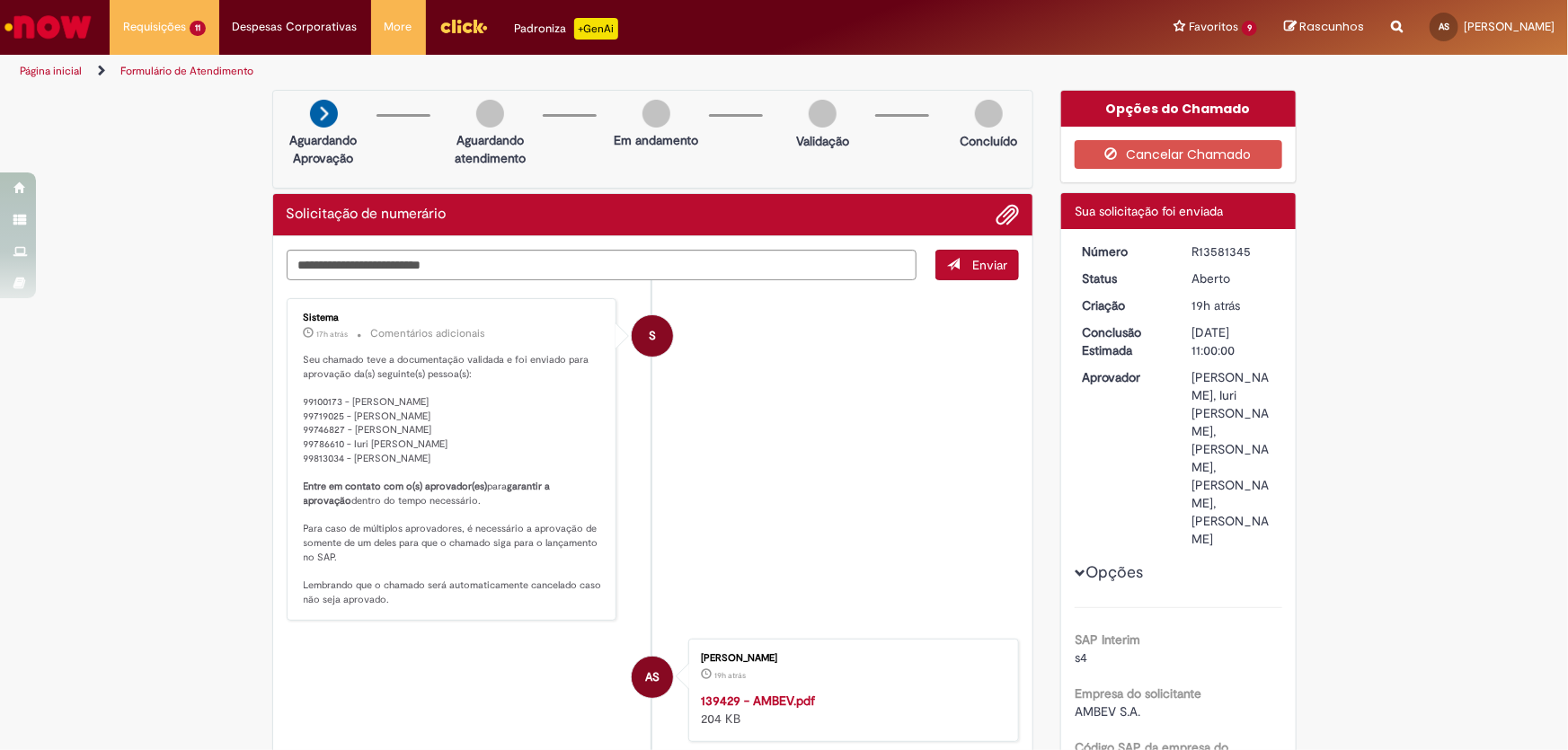
scroll to position [163, 0]
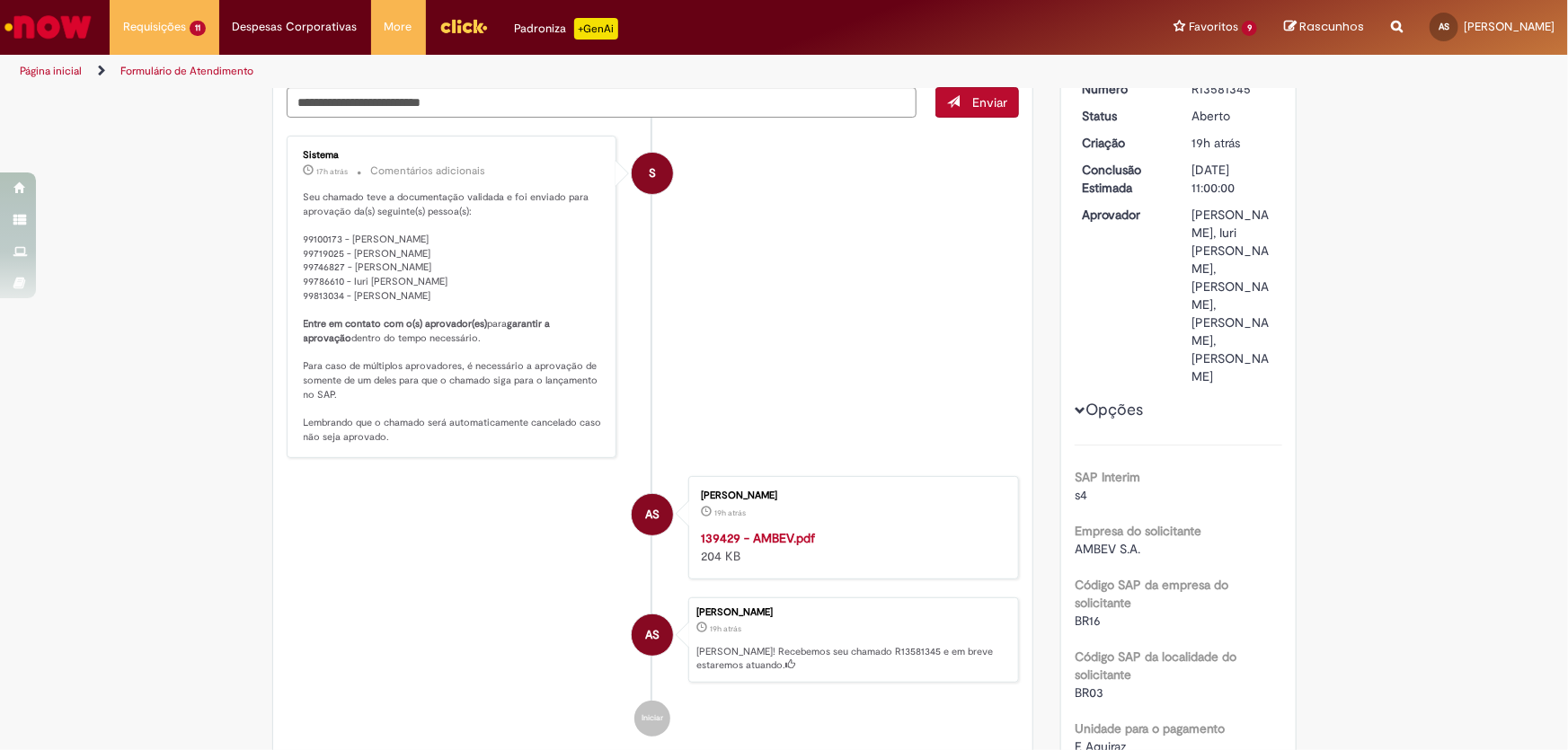
click at [844, 661] on p "[PERSON_NAME]! Recebemos seu chamado R13581345 e em breve estaremos atuando." at bounding box center [852, 659] width 312 height 28
copy p "R13581345"
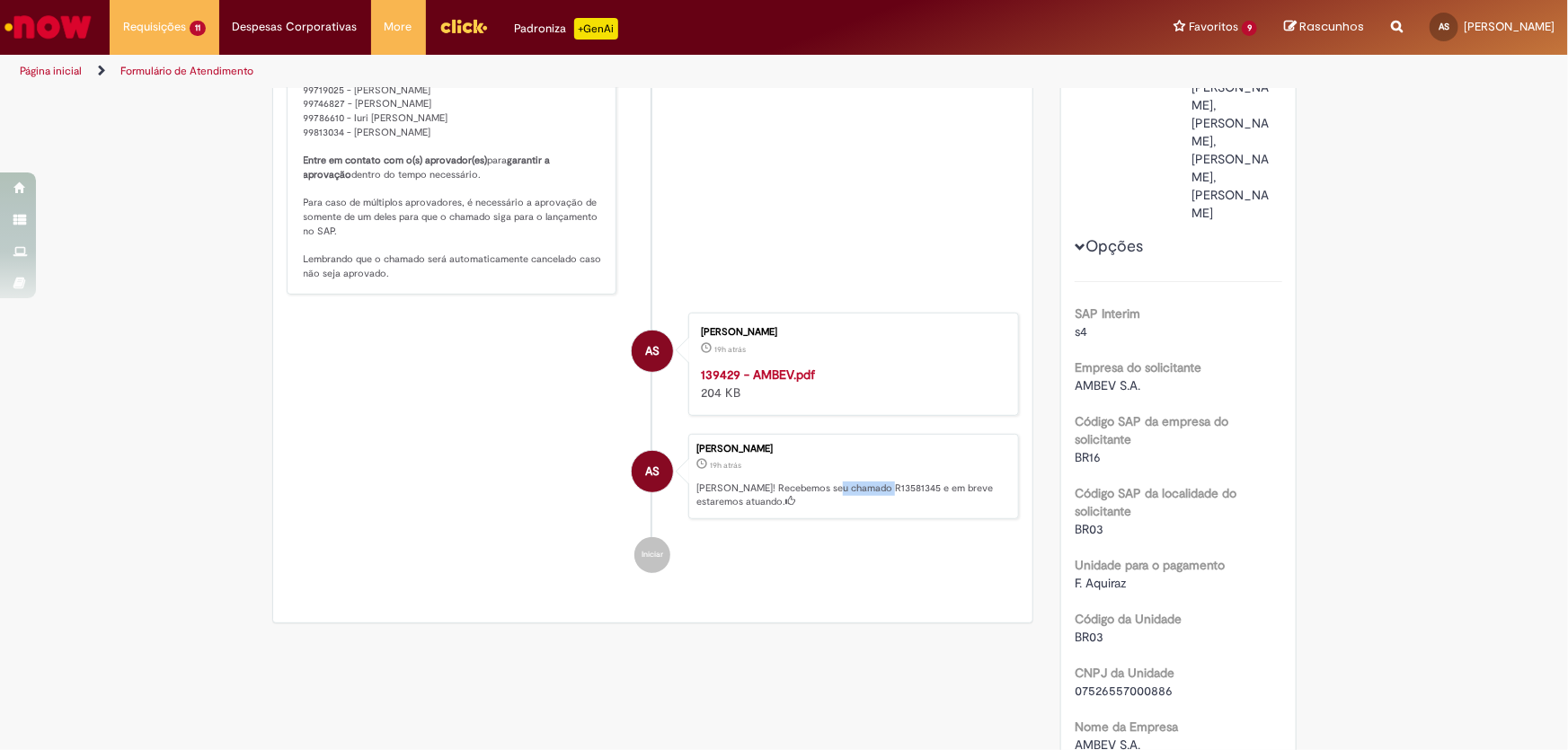
scroll to position [0, 0]
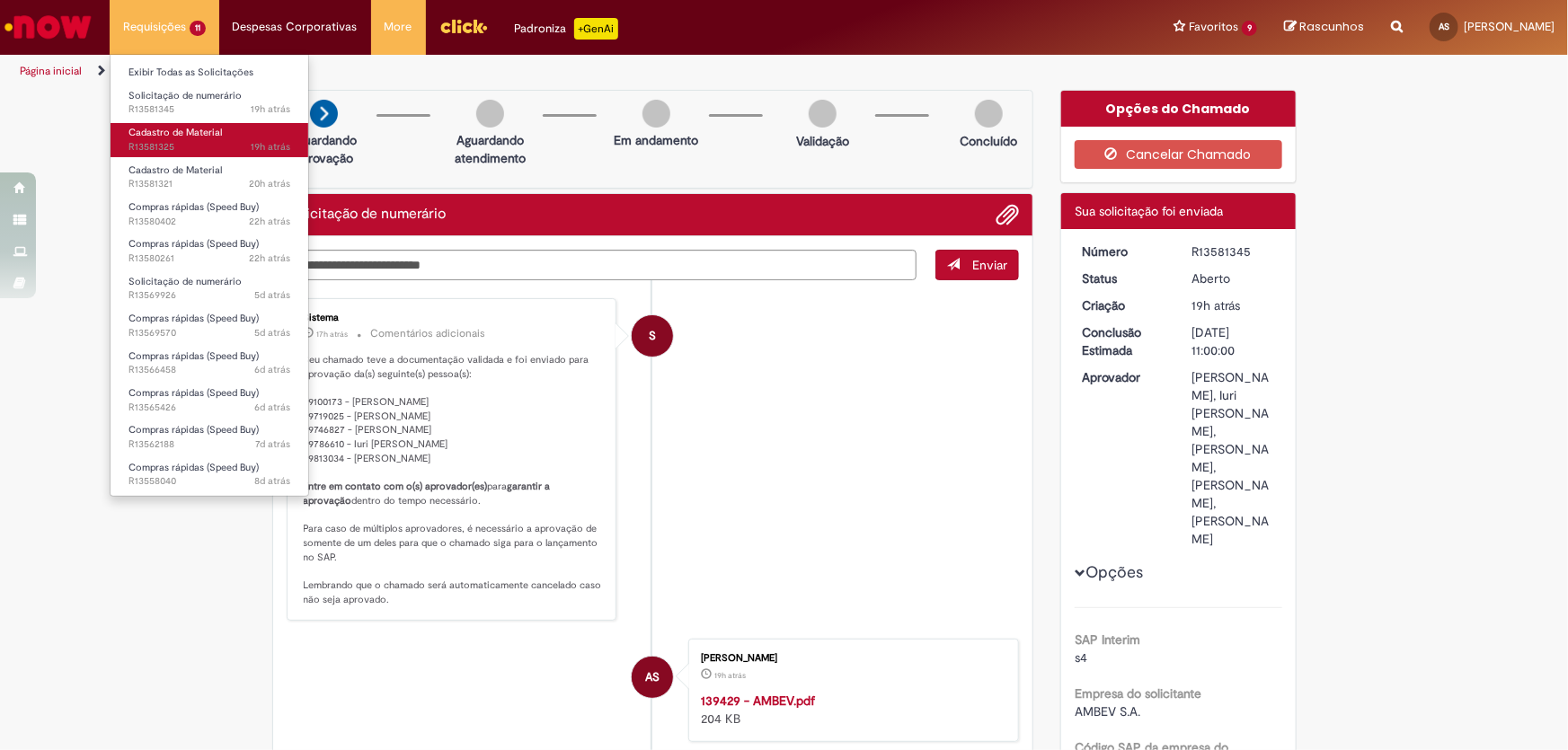
click at [199, 123] on link "Cadastro de Material 19h atrás 19 horas atrás R13581325" at bounding box center [209, 139] width 198 height 33
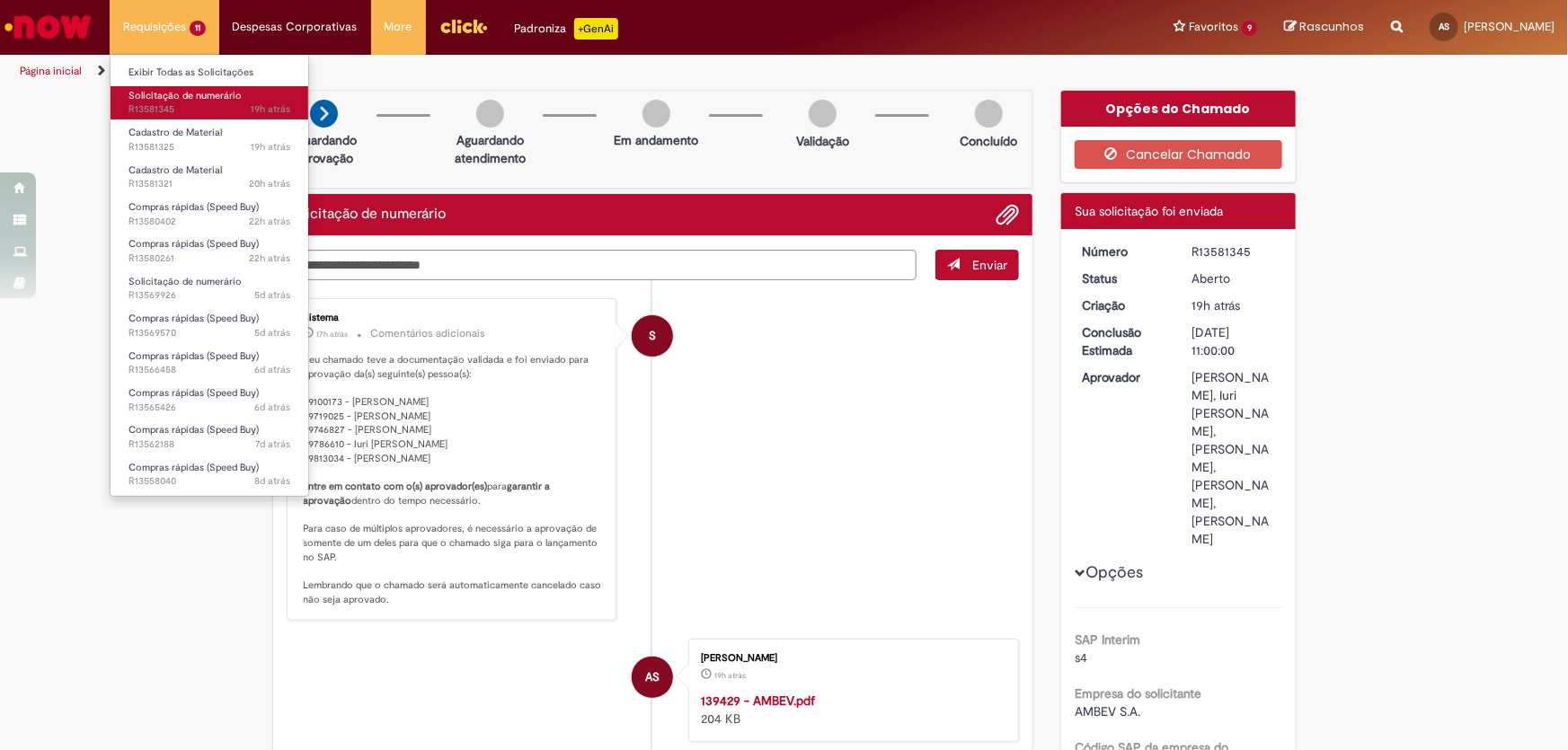
click at [222, 96] on span "Solicitação de numerário" at bounding box center [185, 95] width 113 height 13
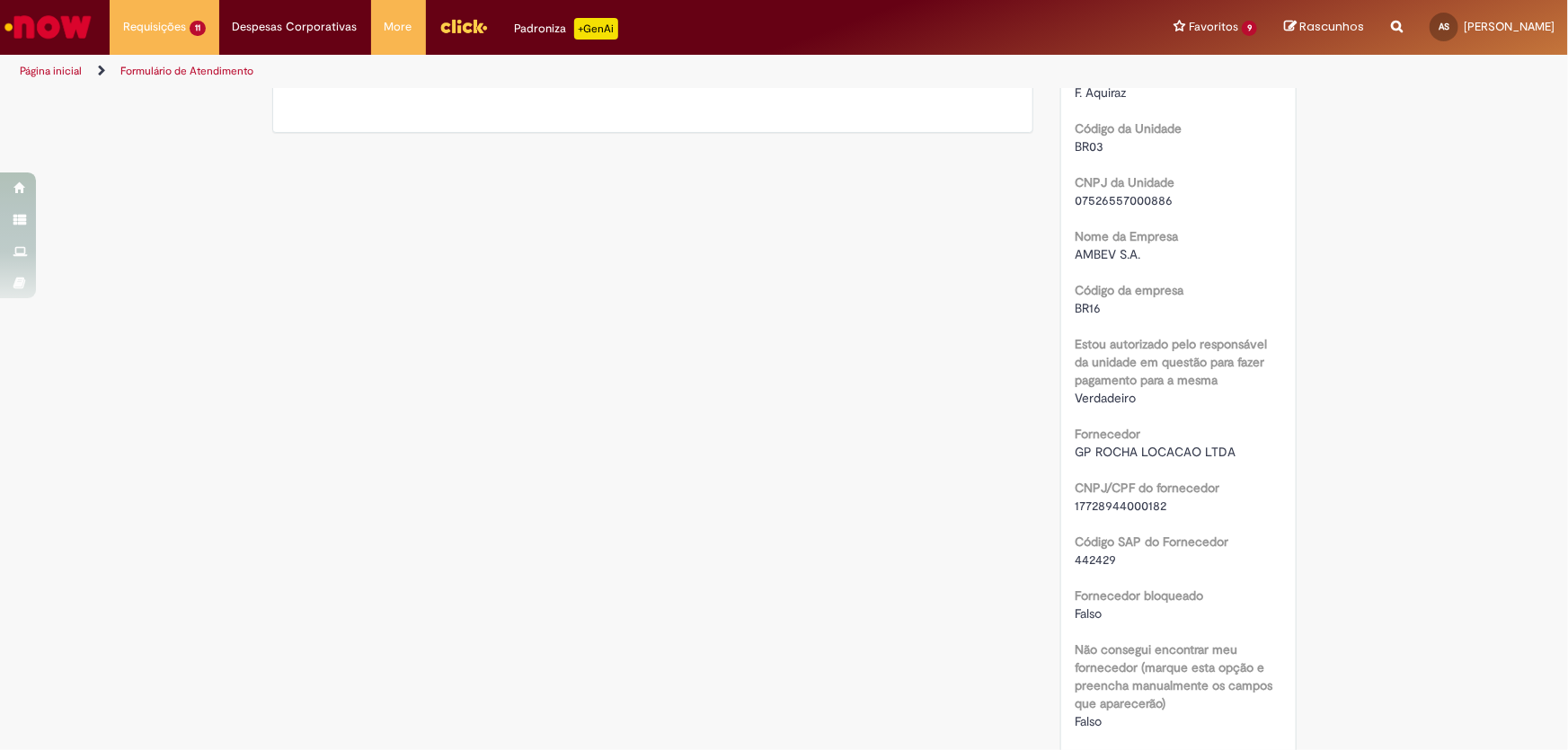
scroll to position [489, 0]
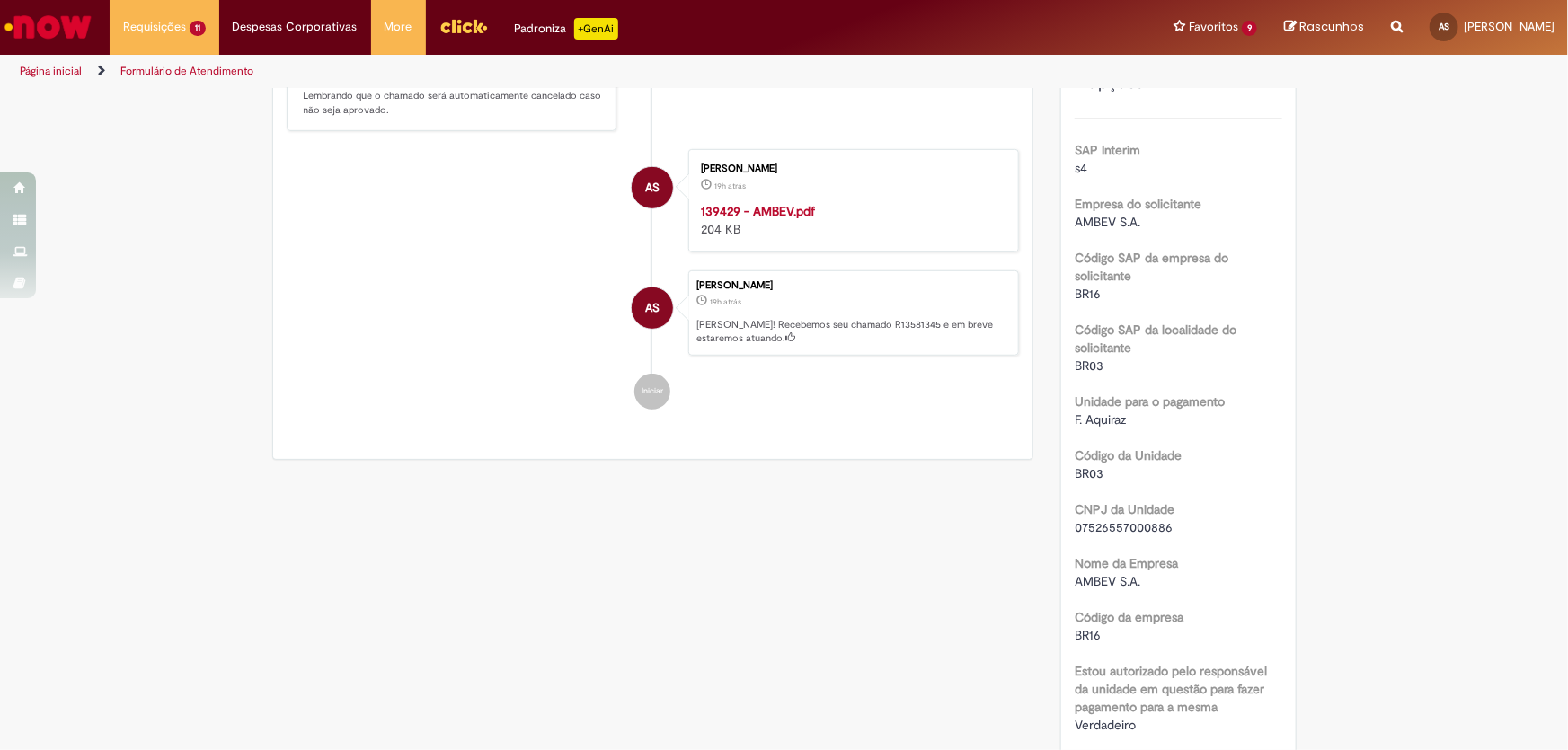
click at [720, 219] on strong "139429 - AMBEV.pdf" at bounding box center [758, 210] width 114 height 16
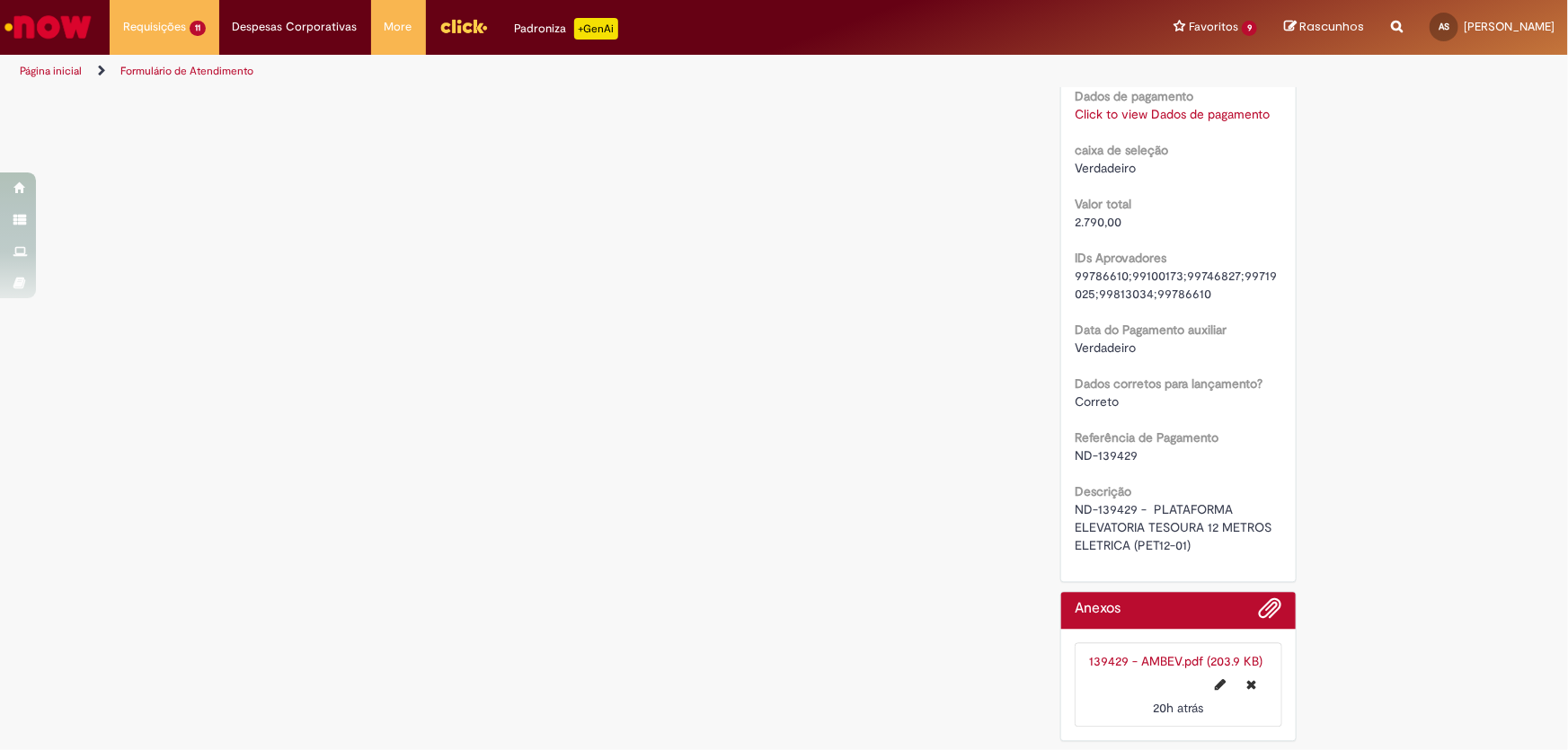
scroll to position [1788, 0]
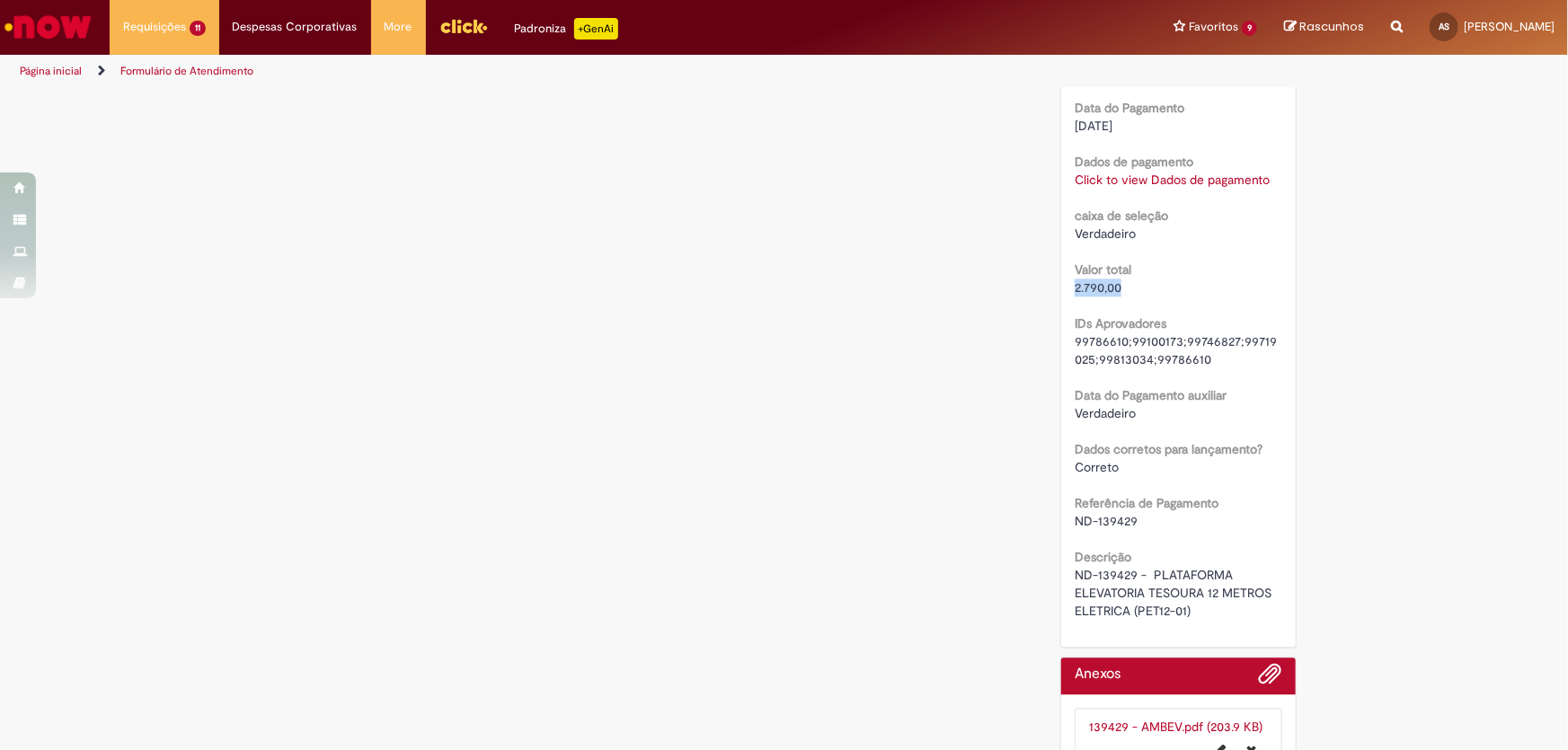
drag, startPoint x: 1119, startPoint y: 303, endPoint x: 1070, endPoint y: 307, distance: 49.2
click at [1075, 297] on div "2.790,00" at bounding box center [1179, 288] width 208 height 18
copy span "2.790,00"
